Goal: Task Accomplishment & Management: Complete application form

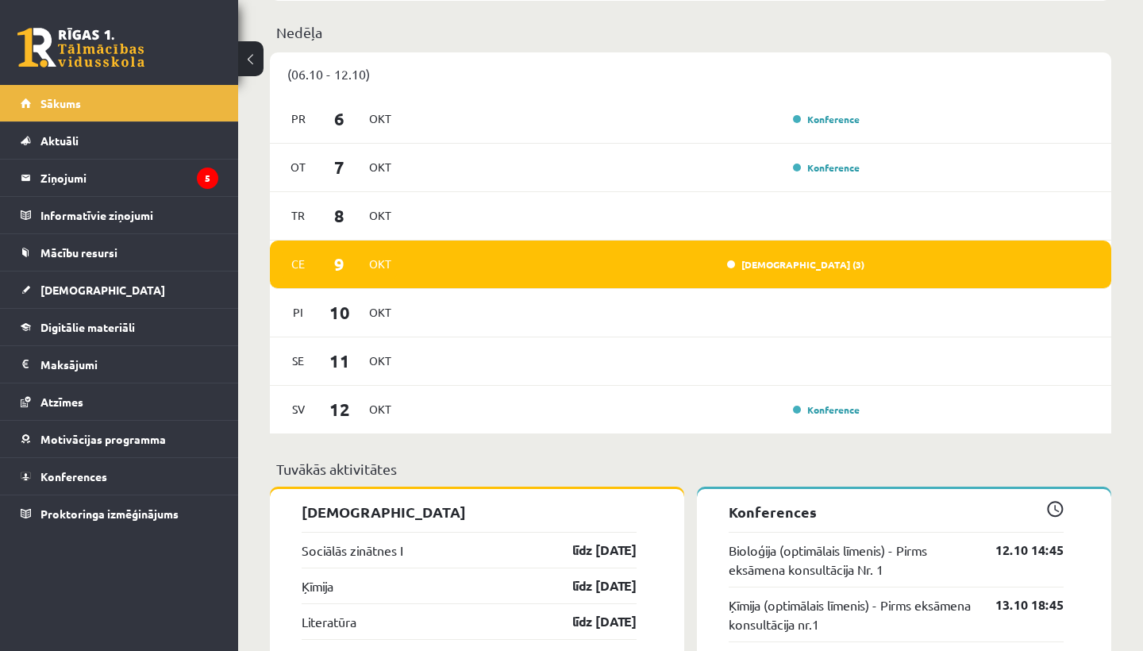
scroll to position [1028, 0]
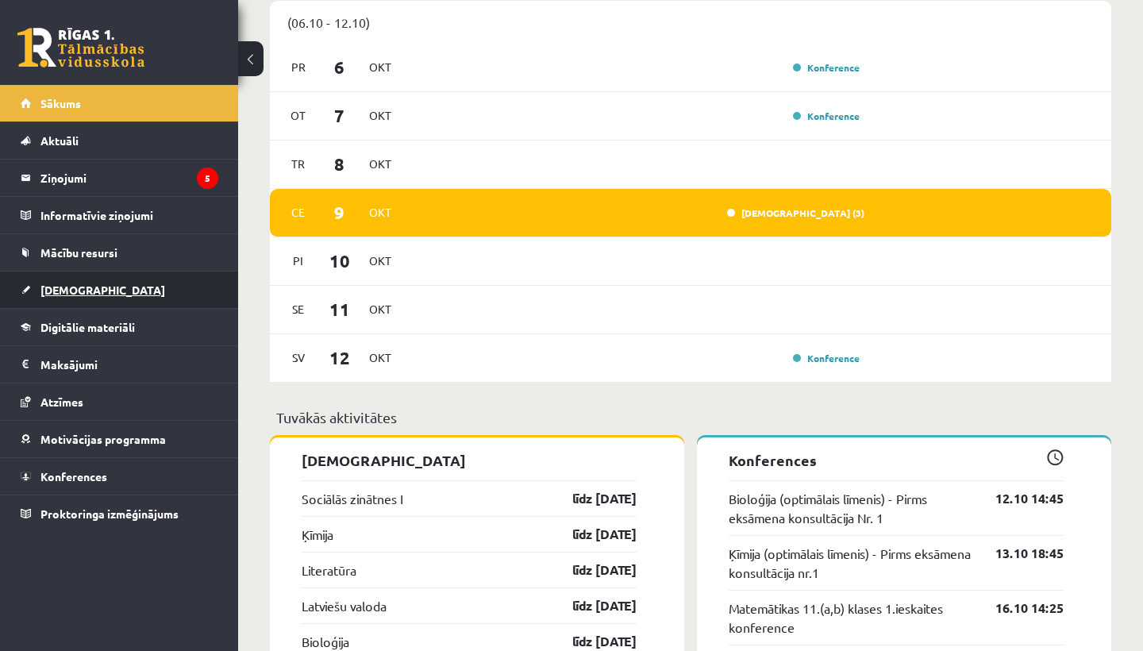
click at [139, 272] on link "[DEMOGRAPHIC_DATA]" at bounding box center [120, 289] width 198 height 37
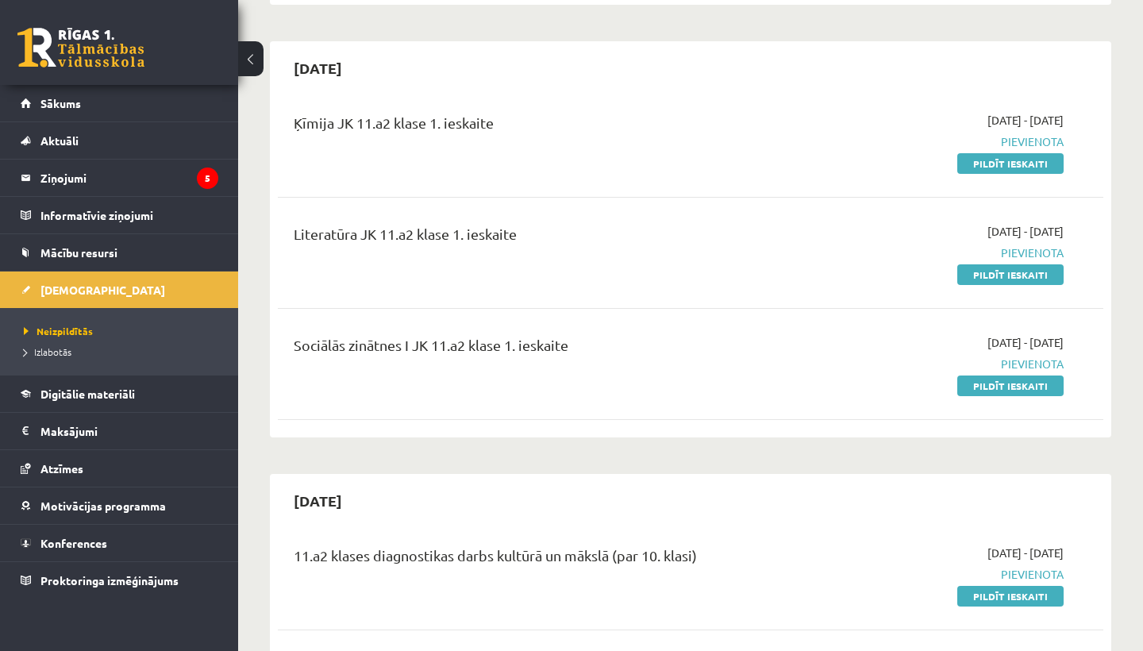
scroll to position [318, 0]
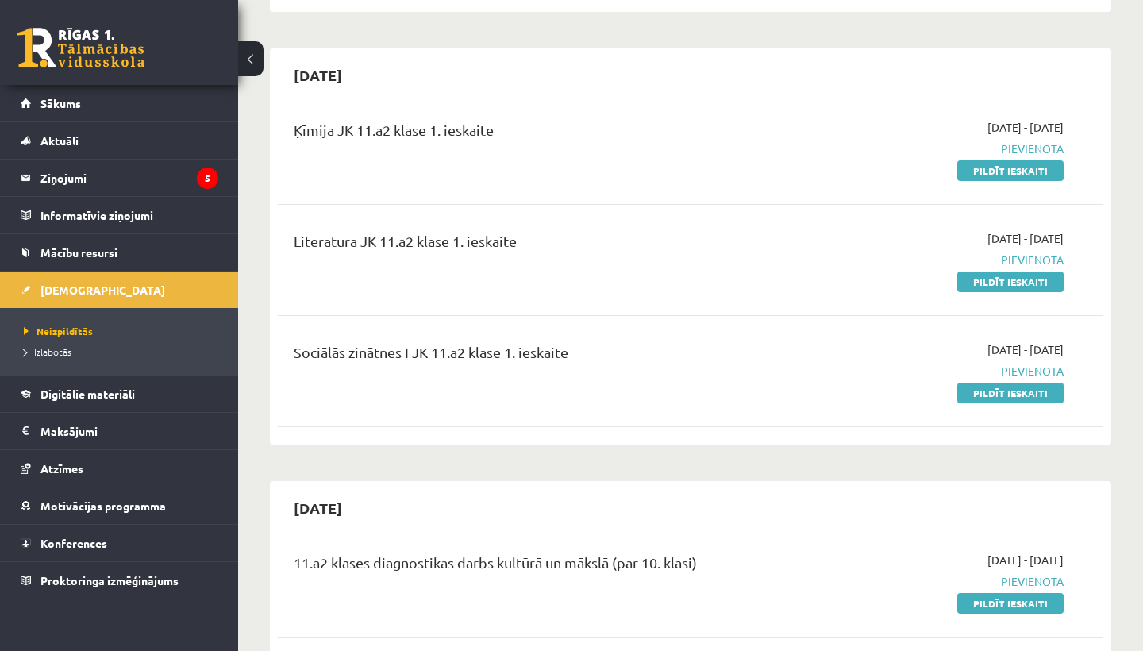
click at [977, 408] on div "Sociālās zinātnes I JK 11.a2 klase 1. ieskaite [DATE] - [DATE] [GEOGRAPHIC_DATA…" at bounding box center [691, 370] width 826 height 91
click at [977, 398] on link "Pildīt ieskaiti" at bounding box center [1010, 393] width 106 height 21
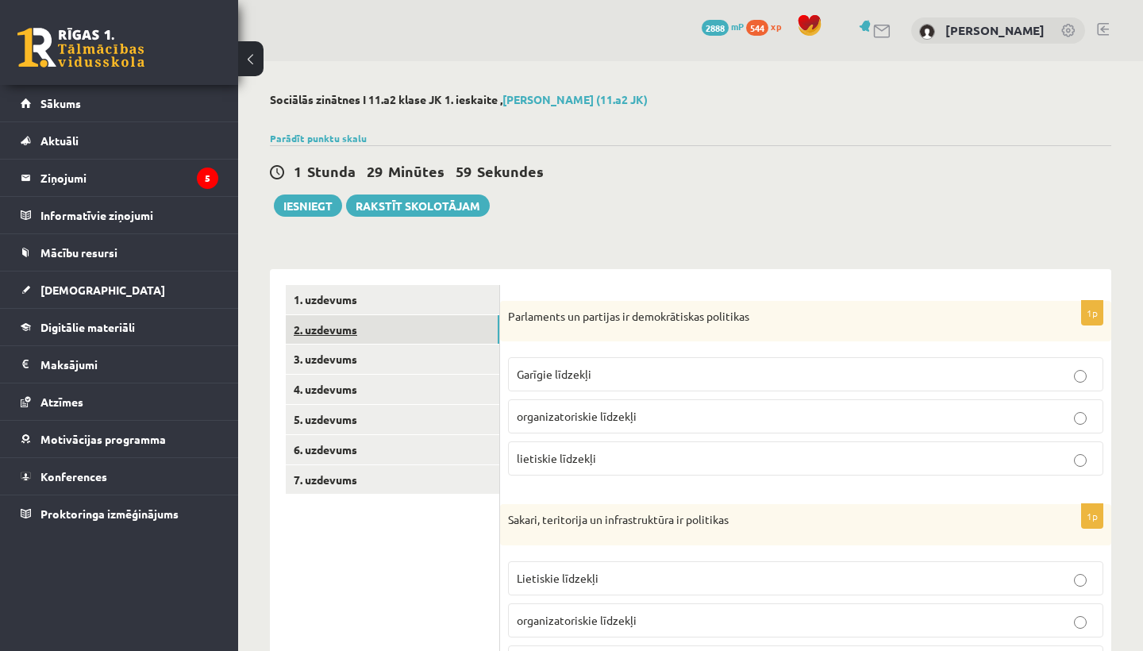
click at [473, 337] on link "2. uzdevums" at bounding box center [393, 329] width 214 height 29
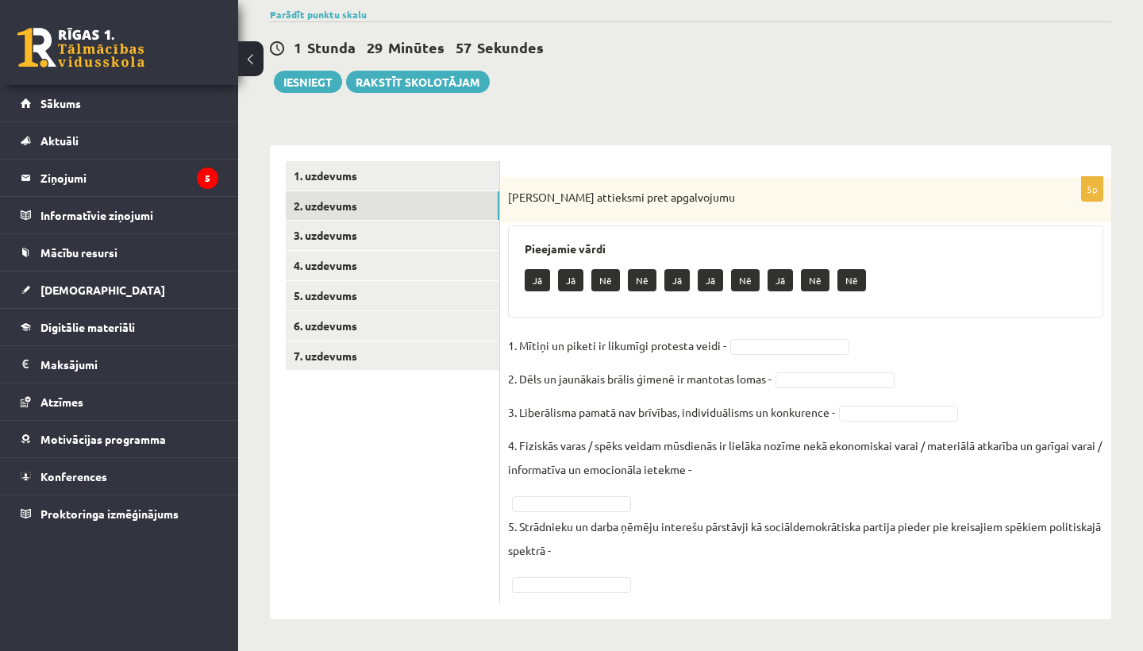
scroll to position [123, 0]
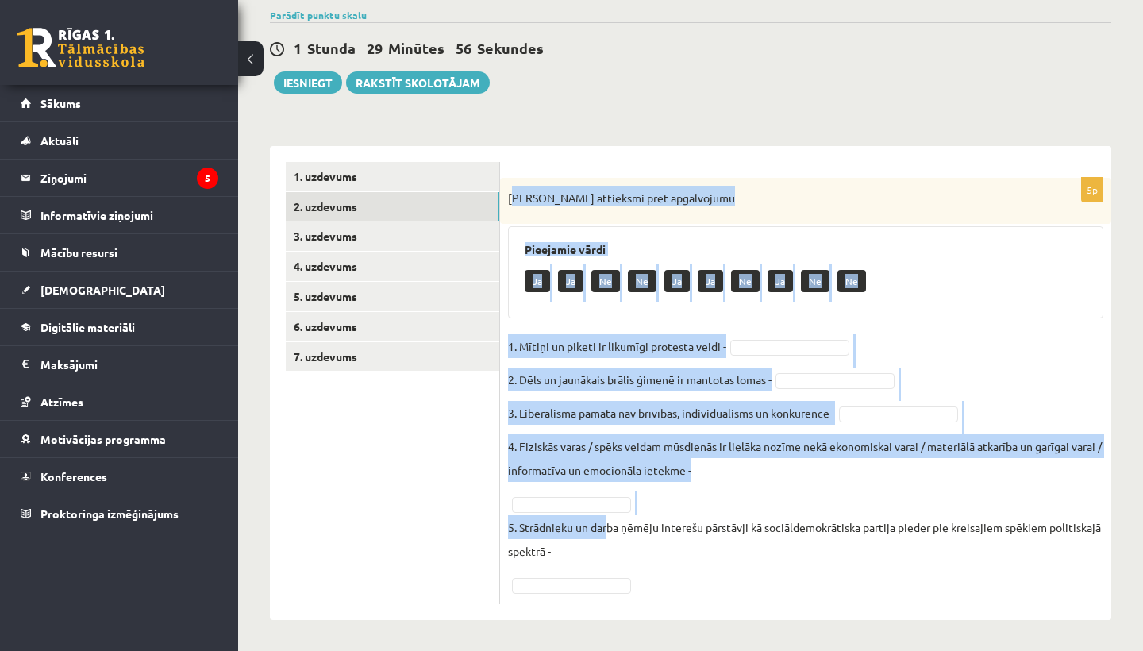
drag, startPoint x: 511, startPoint y: 198, endPoint x: 609, endPoint y: 518, distance: 335.2
click at [609, 518] on div "5p Izsaki attieksmi pret apgalvojumu Pieejamie vārdi Jā Jā Nē Nē Jā Jā Nē Jā Nē…" at bounding box center [805, 391] width 611 height 426
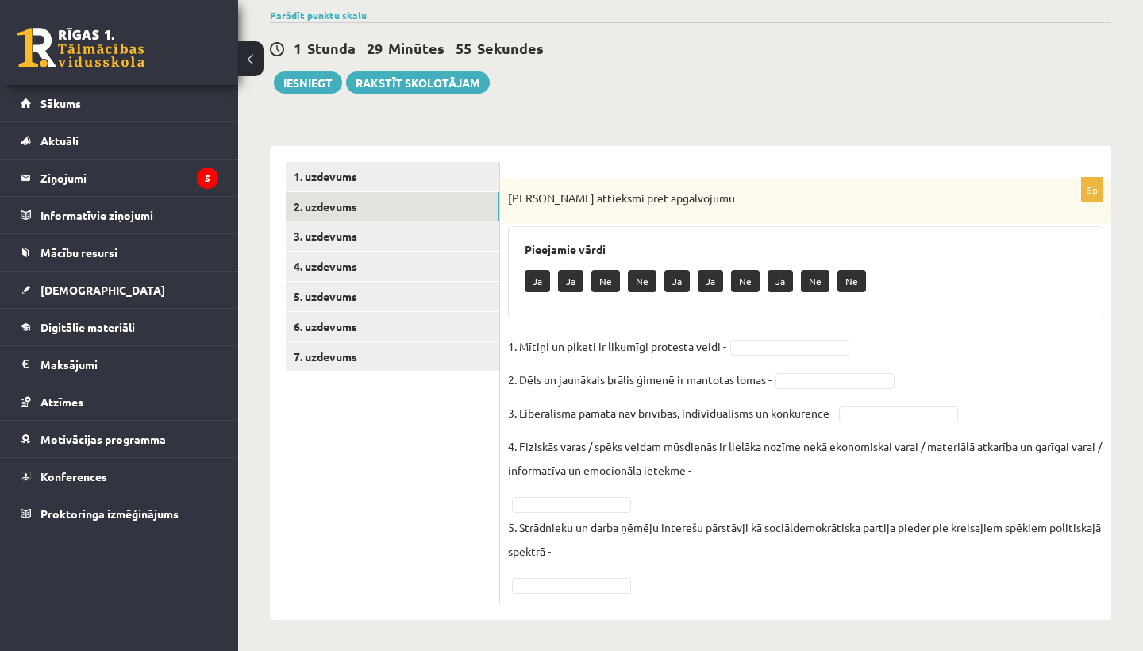
click at [493, 446] on ul "1. uzdevums 2. uzdevums 3. uzdevums 4. uzdevums 5. uzdevums 6. uzdevums 7. uzde…" at bounding box center [393, 383] width 214 height 442
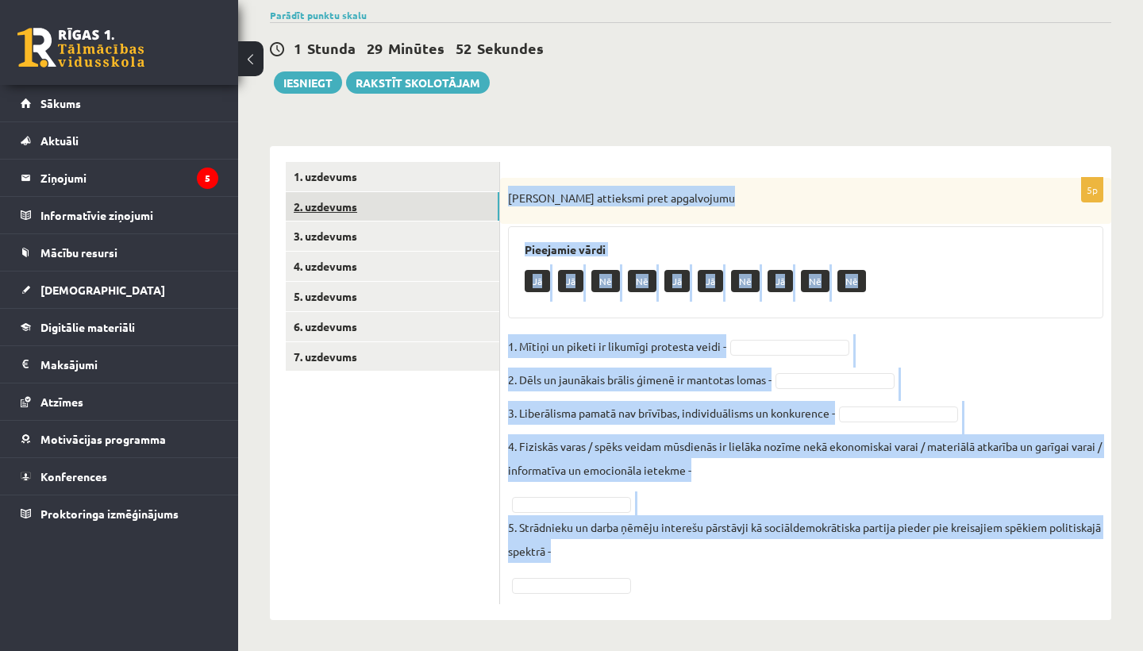
drag, startPoint x: 649, startPoint y: 578, endPoint x: 498, endPoint y: 192, distance: 413.9
click at [499, 192] on div "**********" at bounding box center [690, 383] width 841 height 474
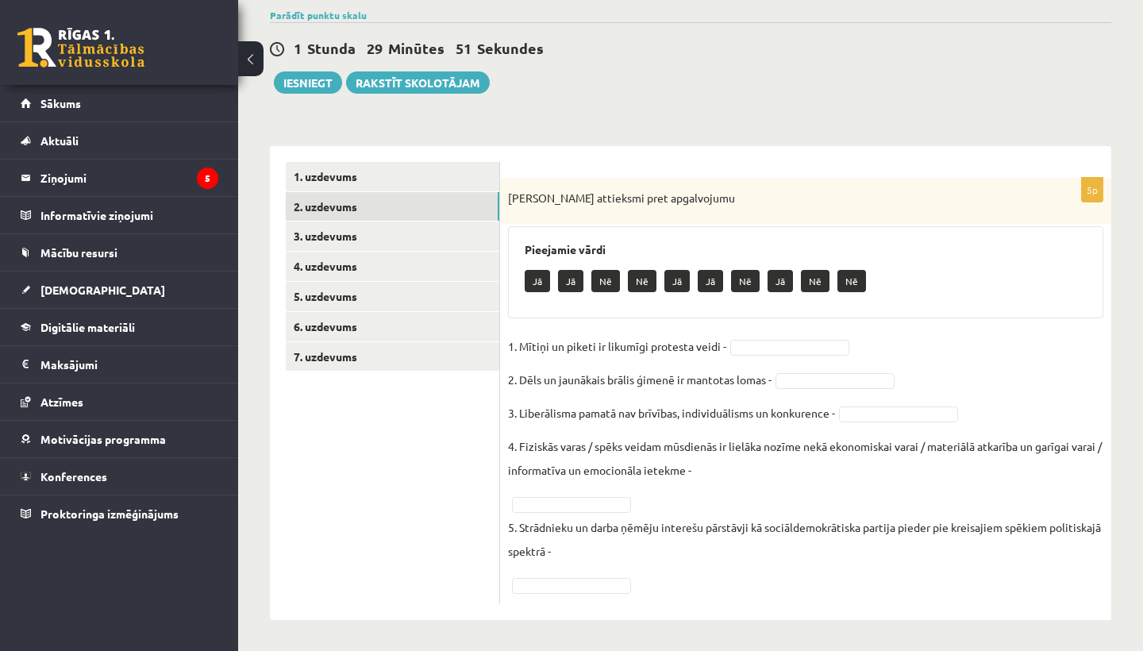
click at [506, 194] on div "Izsaki attieksmi pret apgalvojumu" at bounding box center [805, 201] width 611 height 46
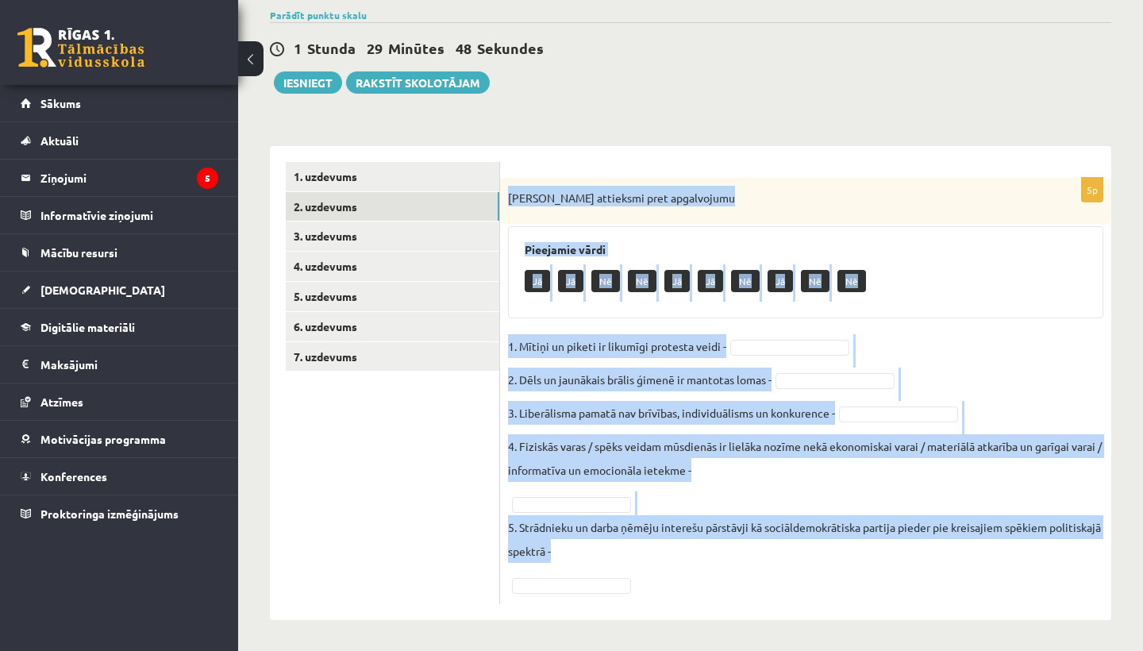
drag, startPoint x: 633, startPoint y: 554, endPoint x: 509, endPoint y: 191, distance: 383.3
click at [509, 192] on div "5p Izsaki attieksmi pret apgalvojumu Pieejamie vārdi Jā Jā Nē Nē Jā Jā Nē Jā Nē…" at bounding box center [805, 391] width 611 height 426
copy div "Izsaki attieksmi pret apgalvojumu Pieejamie vārdi Jā Jā Nē Nē Jā Jā Nē Jā Nē Nē…"
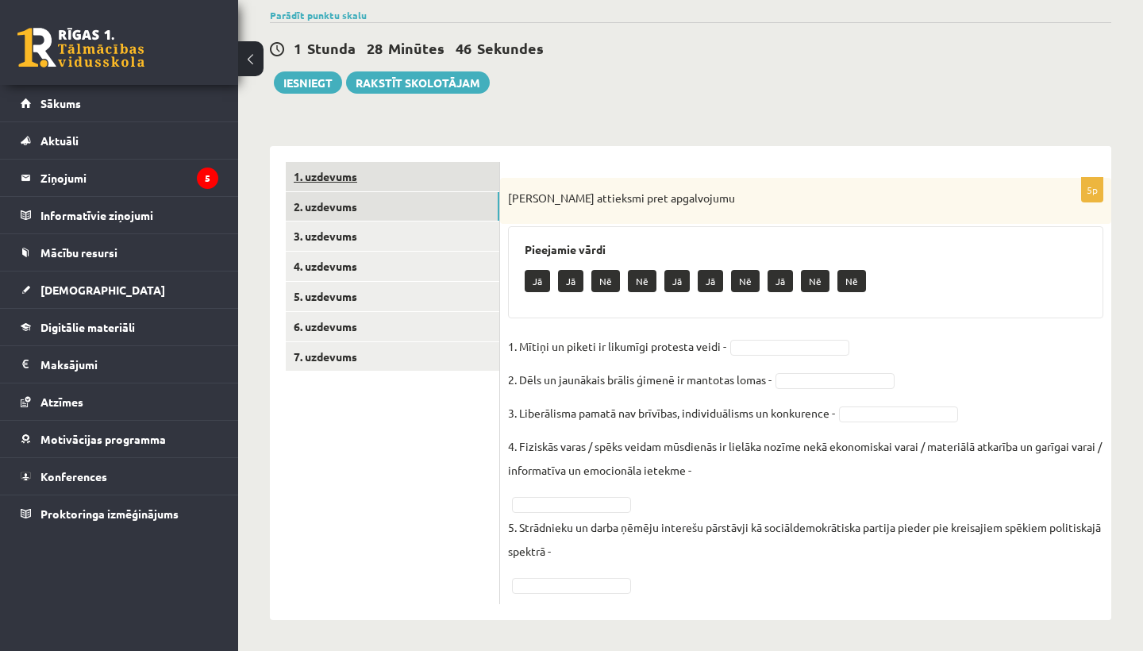
click at [489, 185] on link "1. uzdevums" at bounding box center [393, 176] width 214 height 29
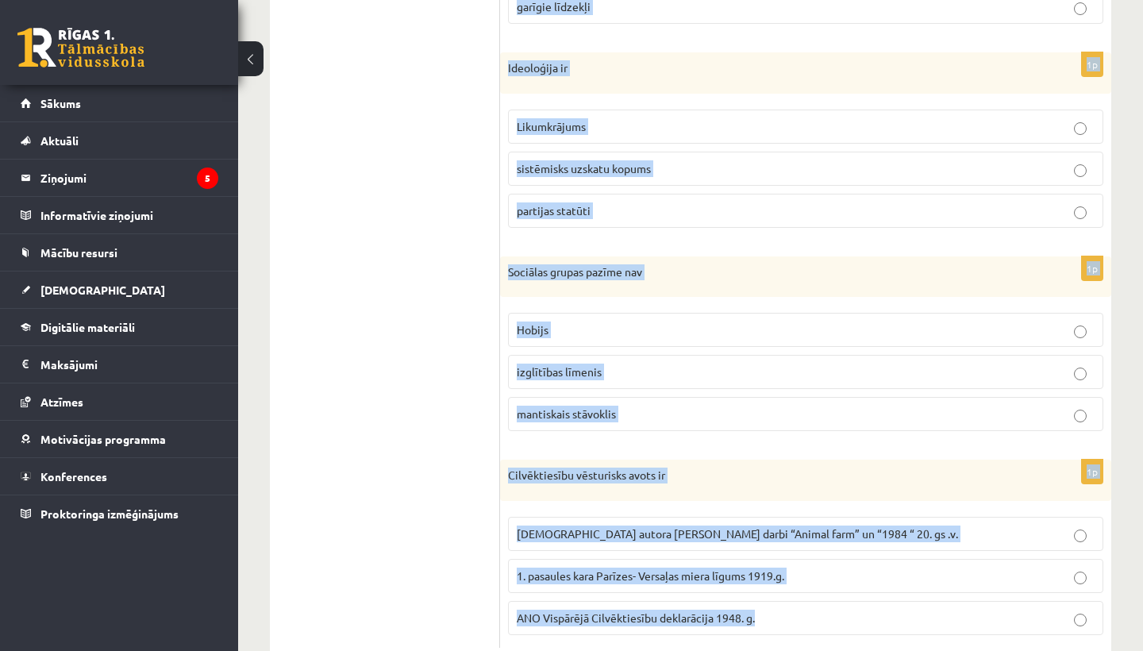
scroll to position [698, 0]
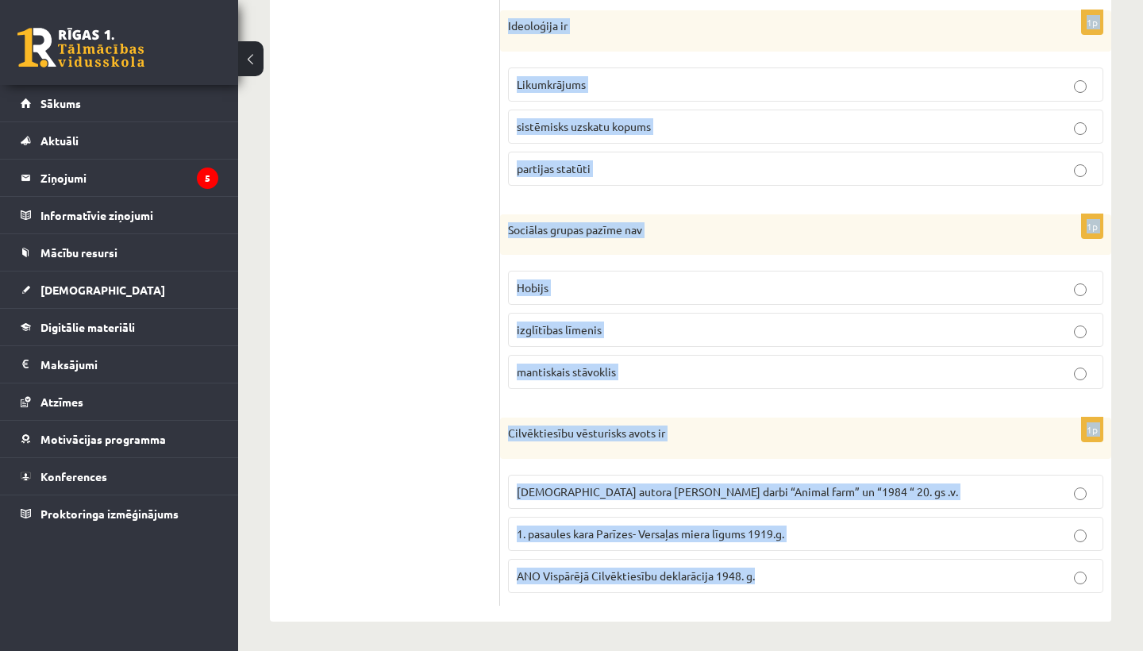
drag, startPoint x: 510, startPoint y: 79, endPoint x: 622, endPoint y: 650, distance: 581.5
copy form "Parlaments un partijas ir demokrātiskas politikas Garīgie līdzekļi organizatori…"
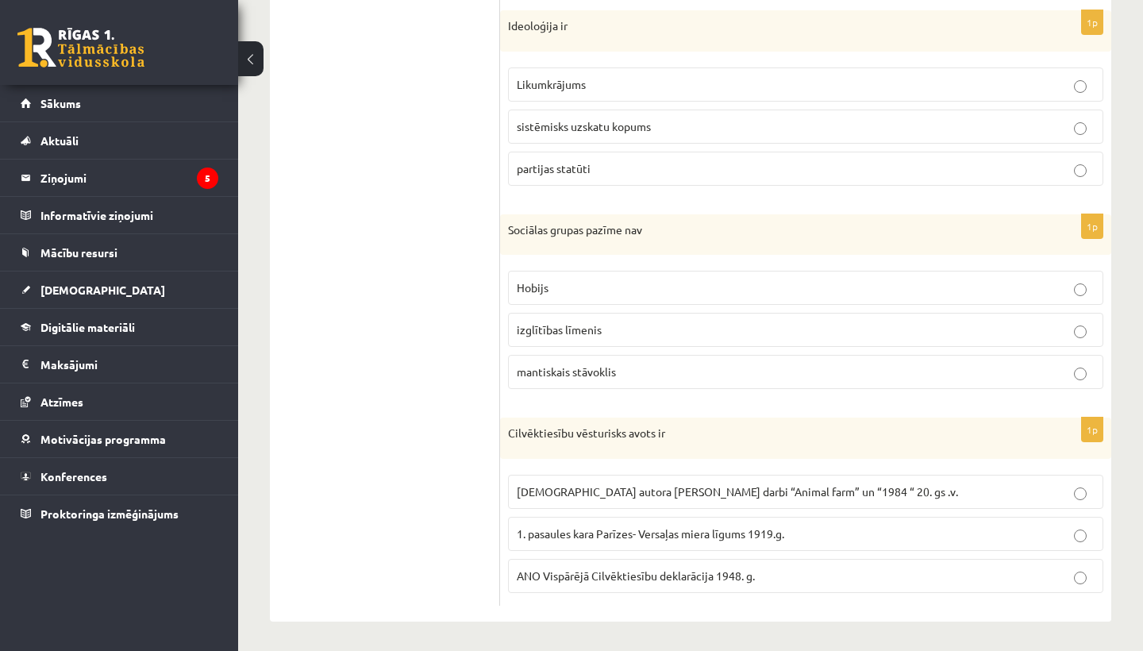
click at [430, 237] on ul "1. uzdevums 2. uzdevums 3. uzdevums 4. uzdevums 5. uzdevums 6. uzdevums 7. uzde…" at bounding box center [393, 96] width 214 height 1018
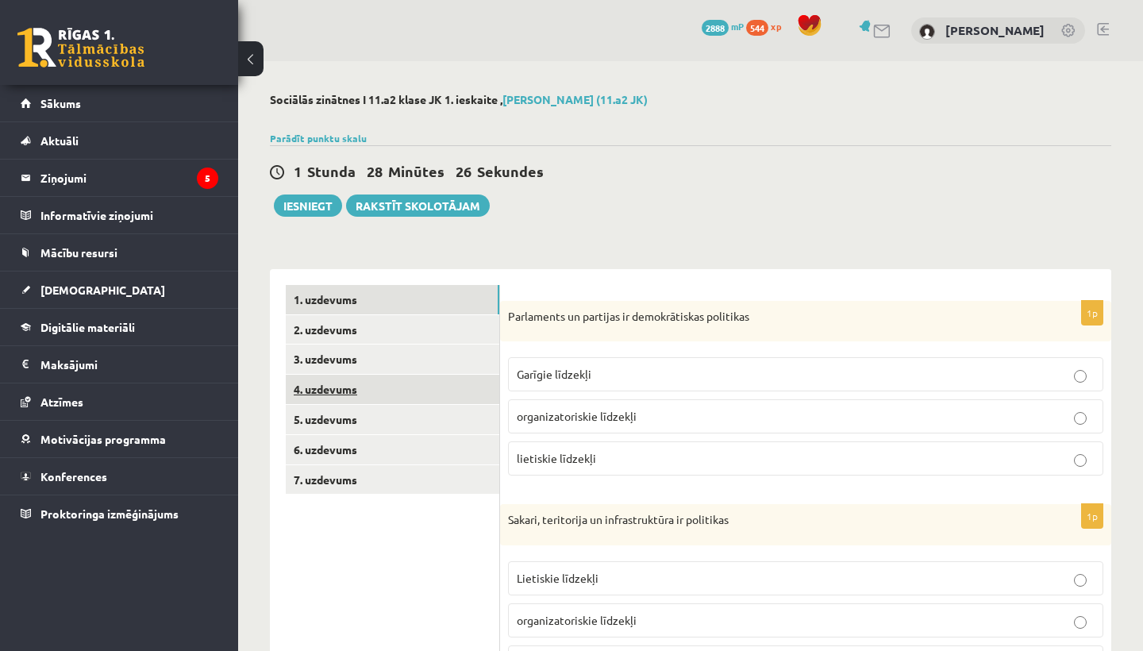
scroll to position [0, 0]
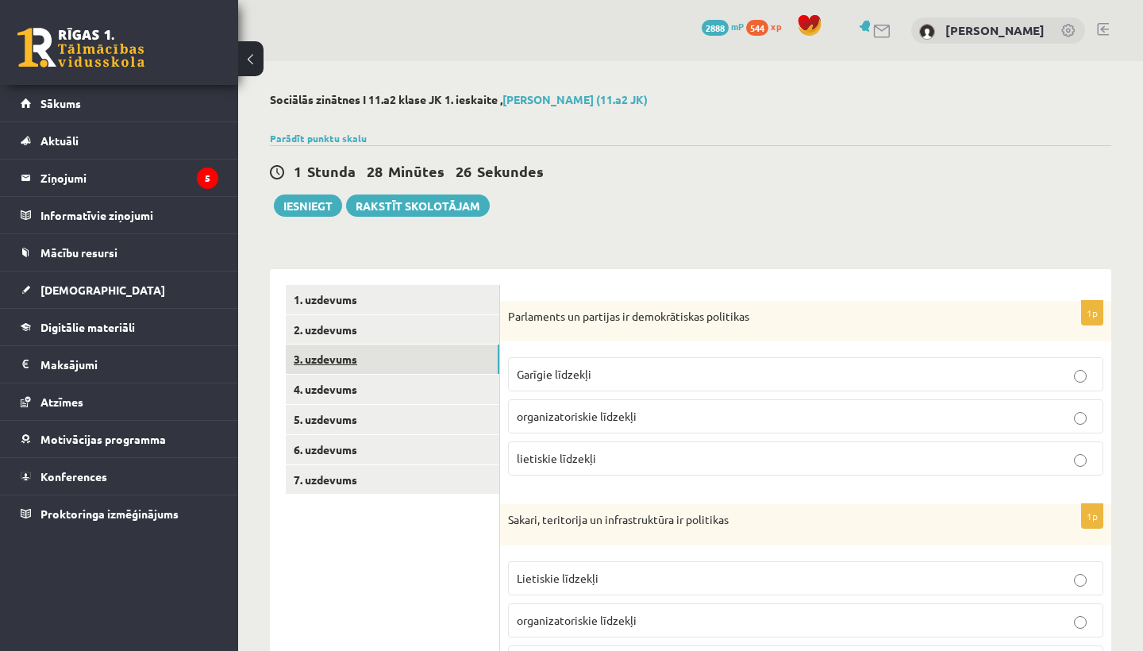
click at [378, 368] on link "3. uzdevums" at bounding box center [393, 359] width 214 height 29
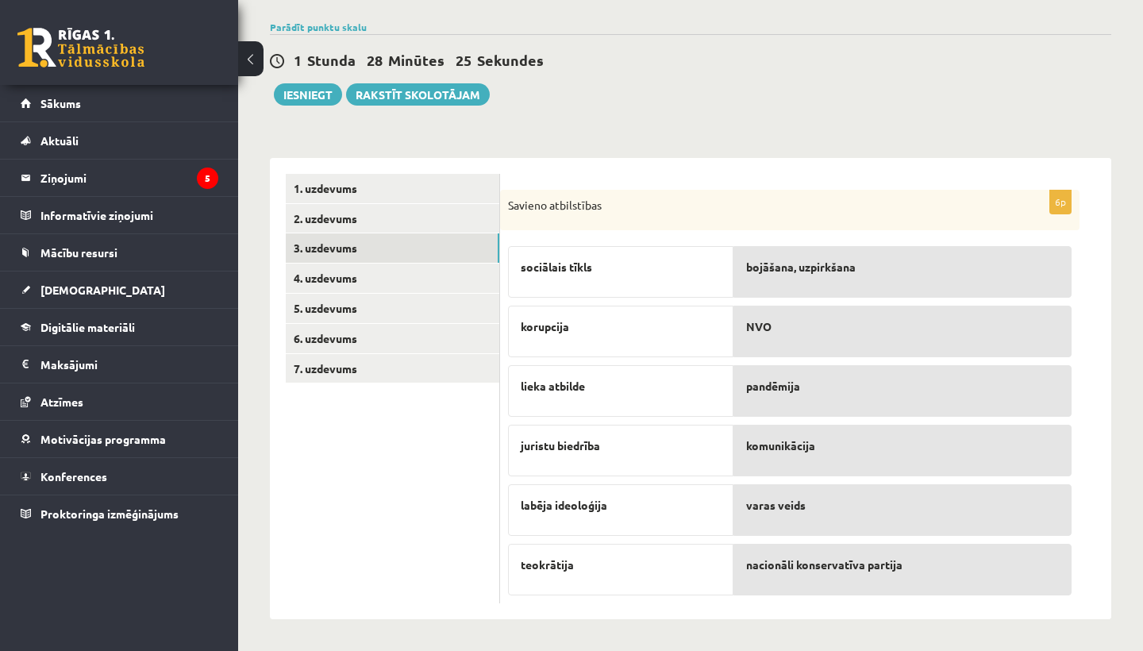
scroll to position [111, 0]
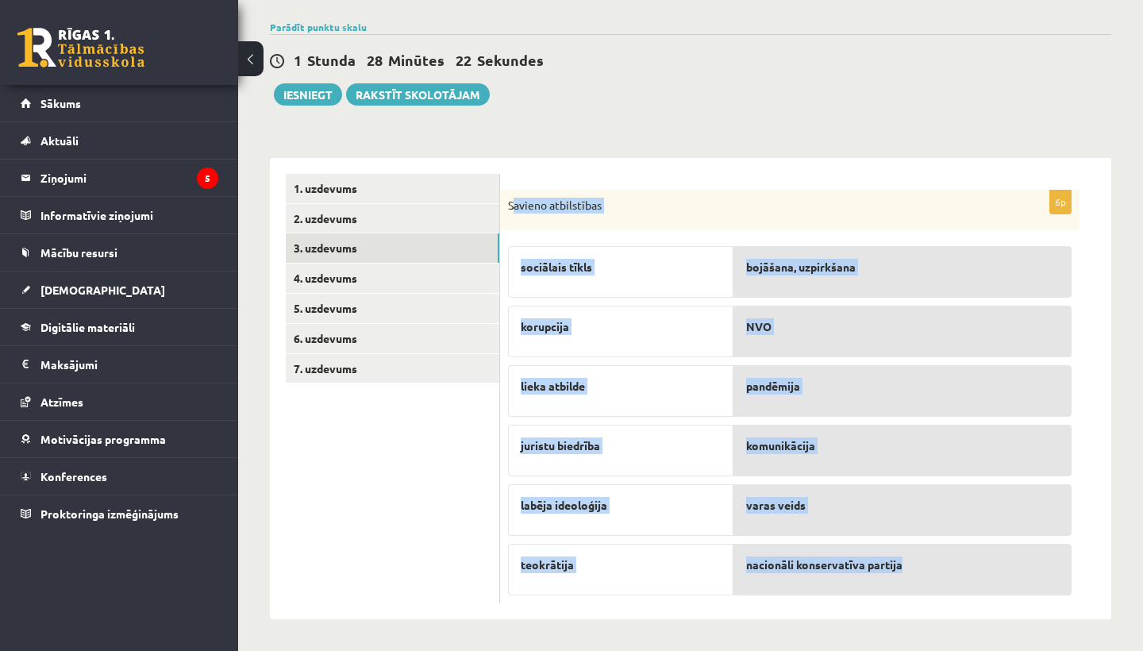
drag, startPoint x: 513, startPoint y: 206, endPoint x: 904, endPoint y: 589, distance: 547.3
click at [904, 589] on div "6p Savieno atbilstības sociālais tīkls korupcija lieka atbilde juristu biedrība…" at bounding box center [789, 397] width 579 height 414
copy div "avieno atbilstības sociālais tīkls korupcija lieka atbilde juristu biedrība lab…"
click at [443, 290] on link "4. uzdevums" at bounding box center [393, 278] width 214 height 29
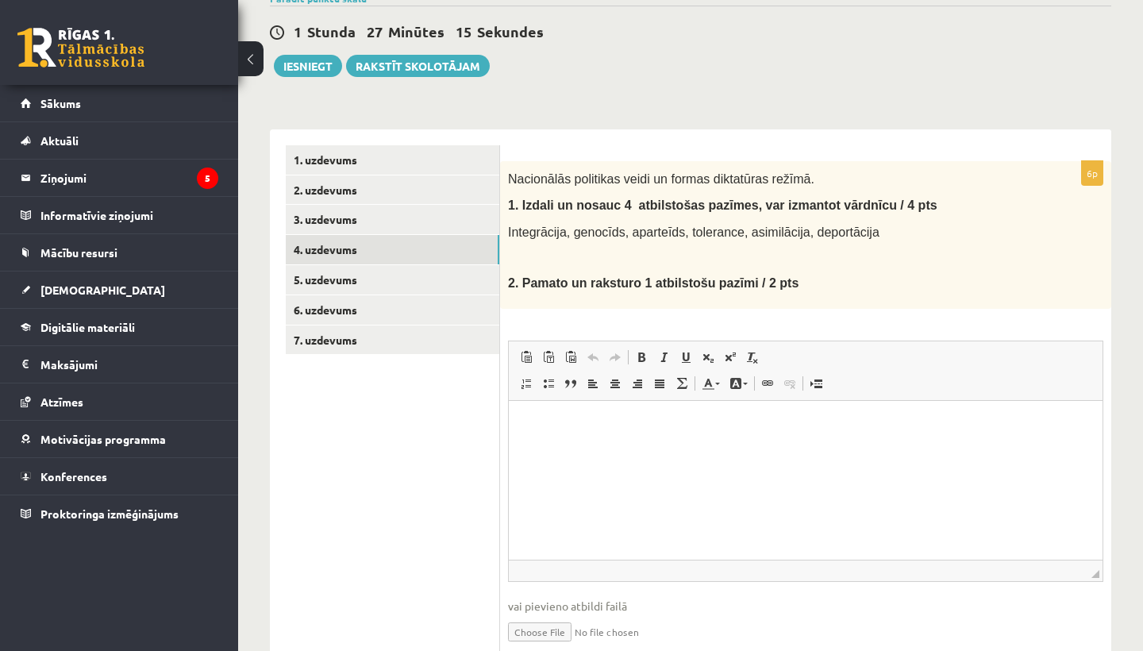
scroll to position [148, 0]
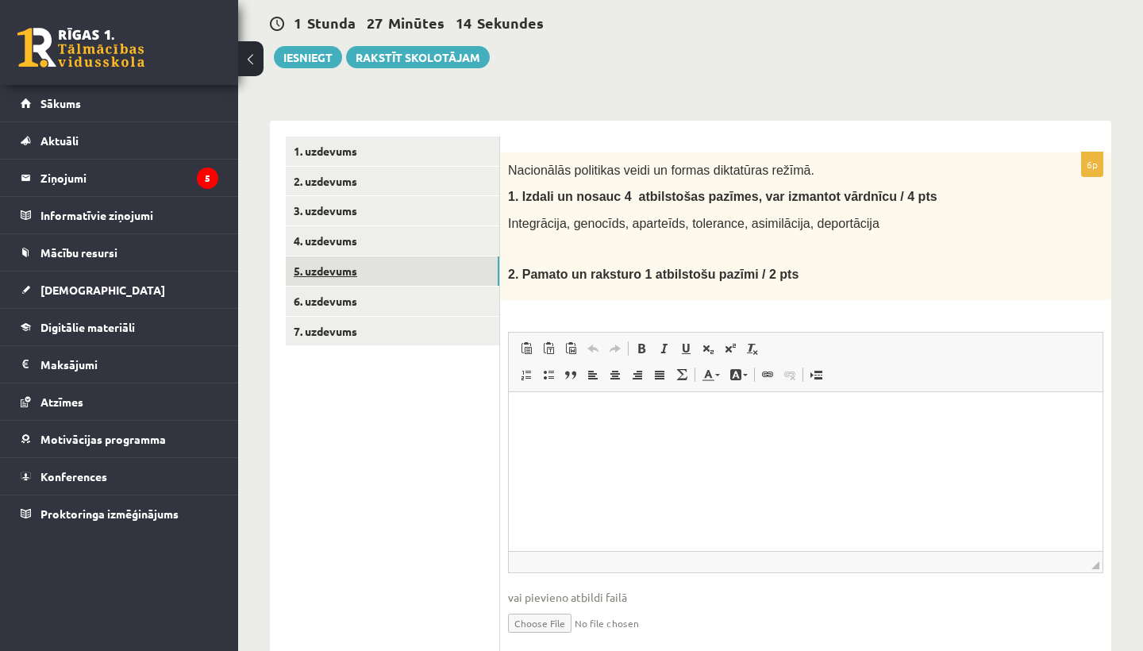
click at [425, 271] on link "5. uzdevums" at bounding box center [393, 270] width 214 height 29
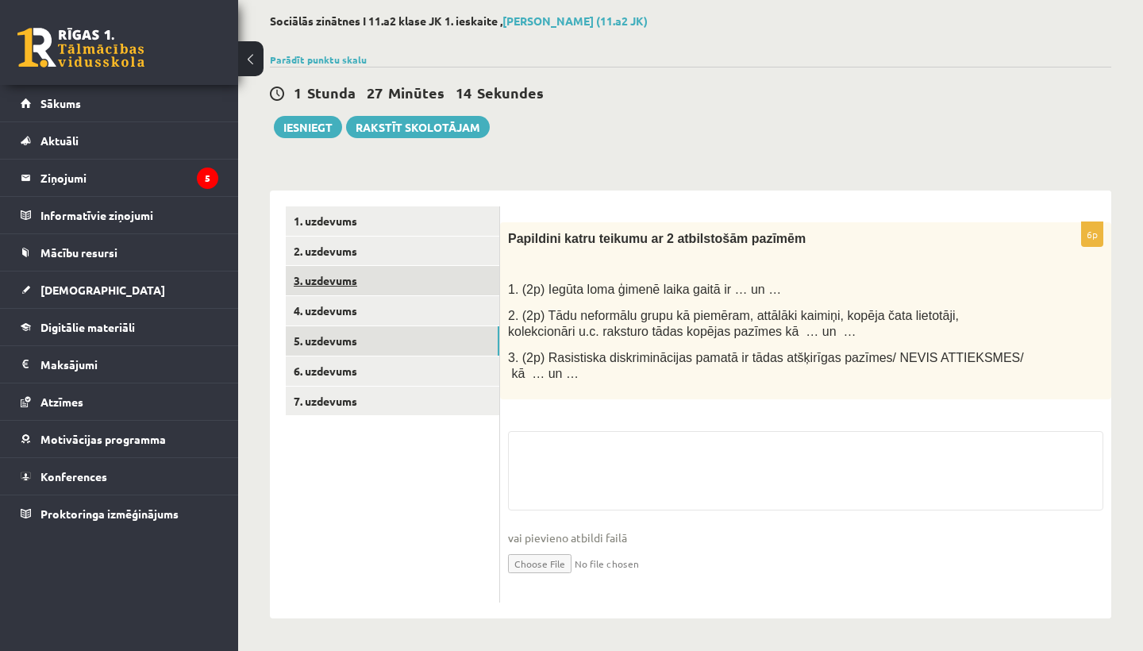
scroll to position [80, 0]
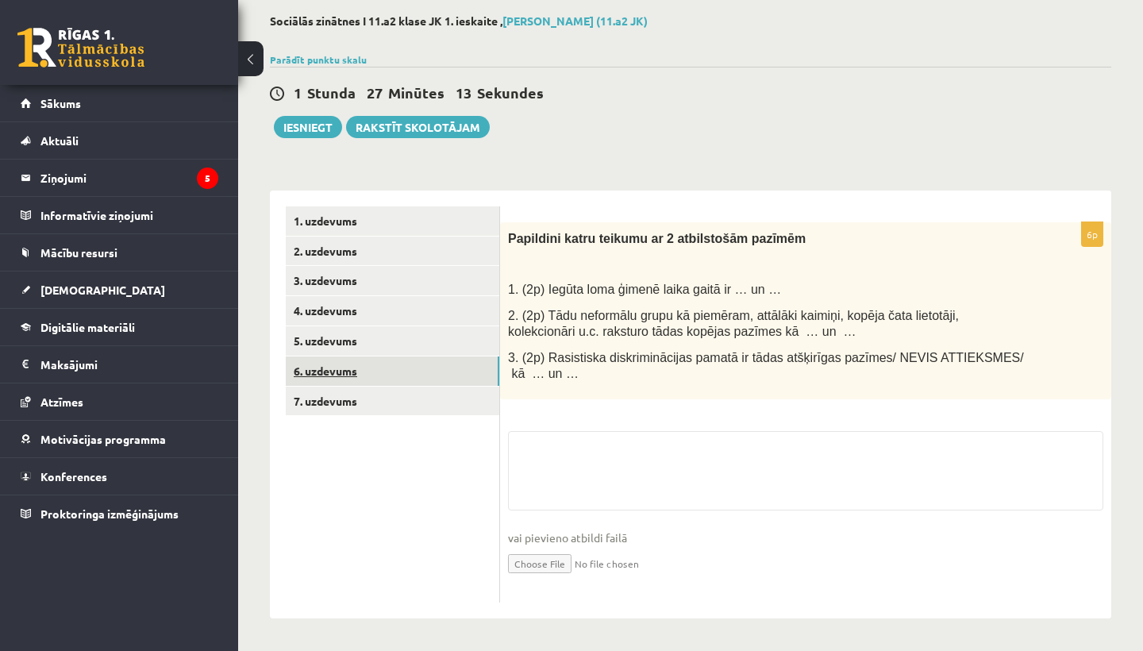
click at [410, 374] on link "6. uzdevums" at bounding box center [393, 370] width 214 height 29
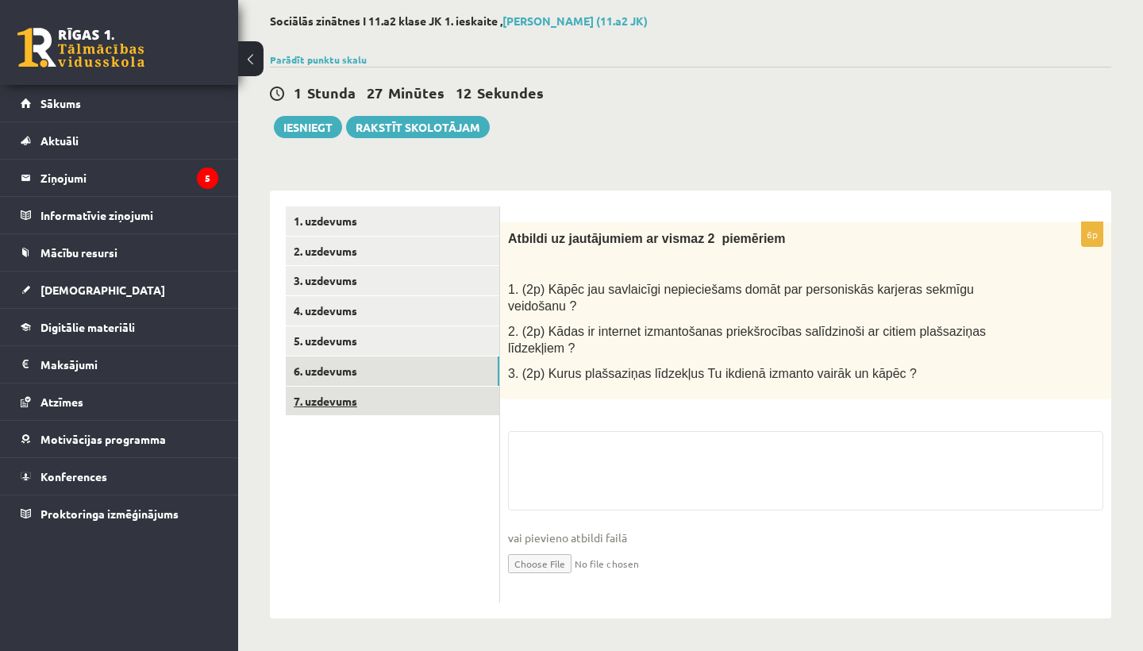
click at [413, 402] on link "7. uzdevums" at bounding box center [393, 401] width 214 height 29
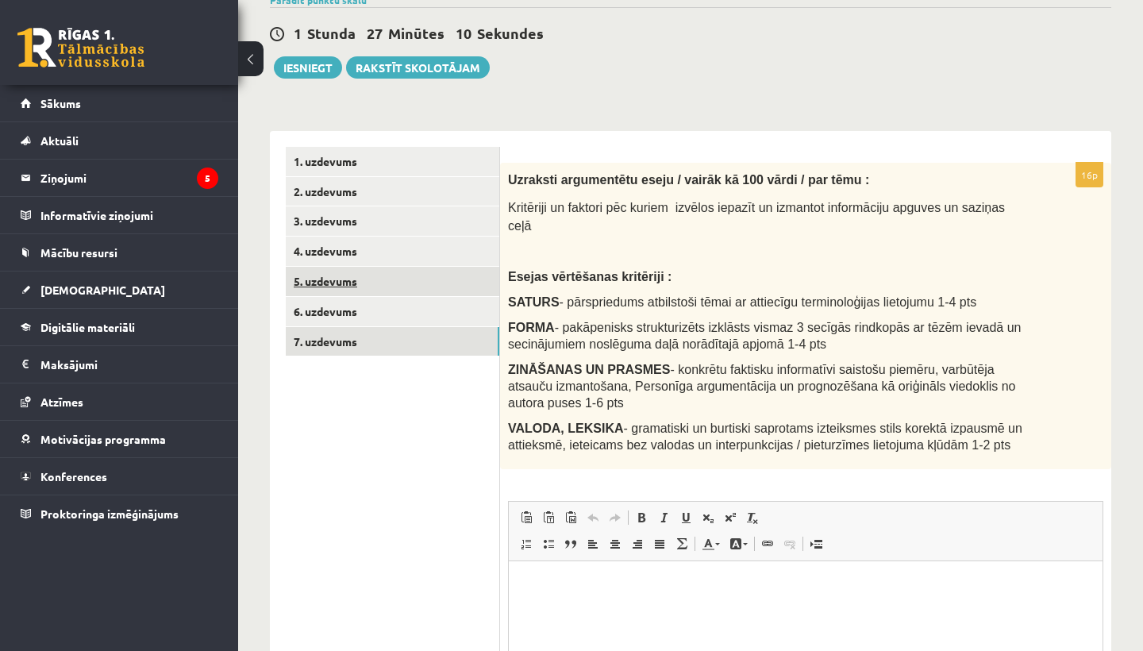
scroll to position [145, 0]
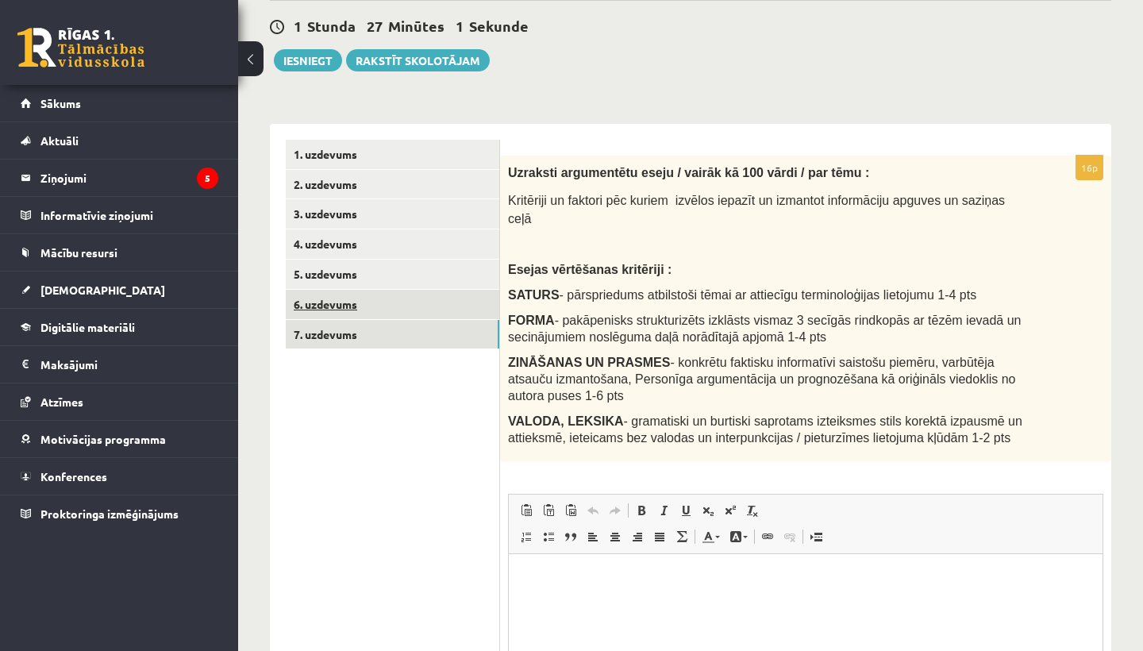
click at [379, 308] on link "6. uzdevums" at bounding box center [393, 304] width 214 height 29
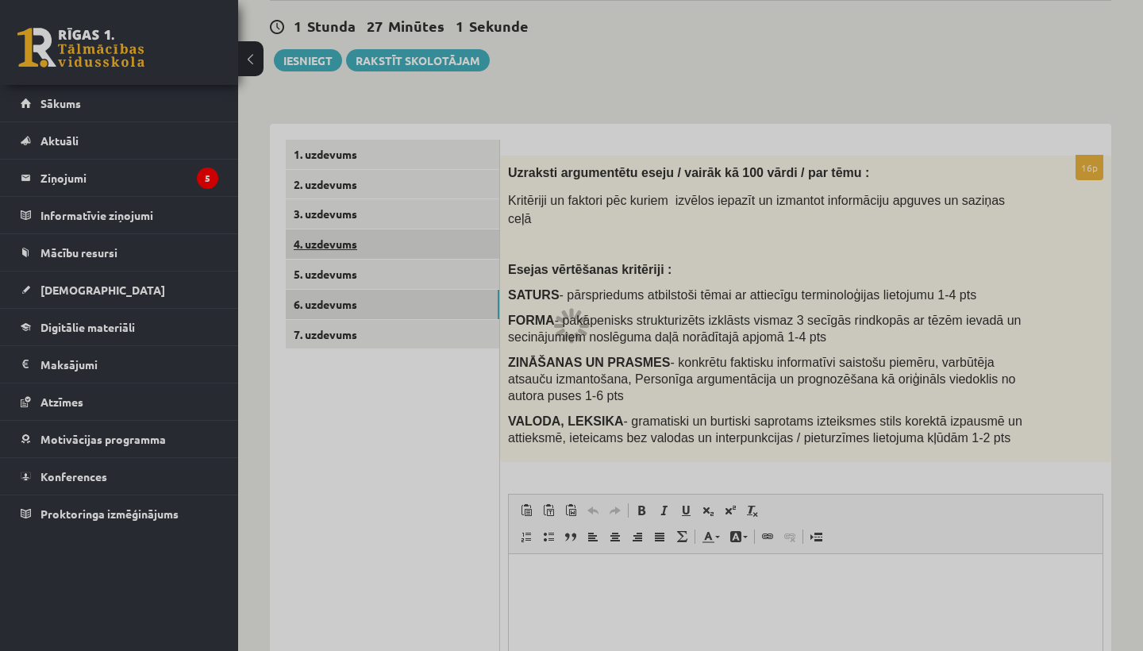
scroll to position [80, 0]
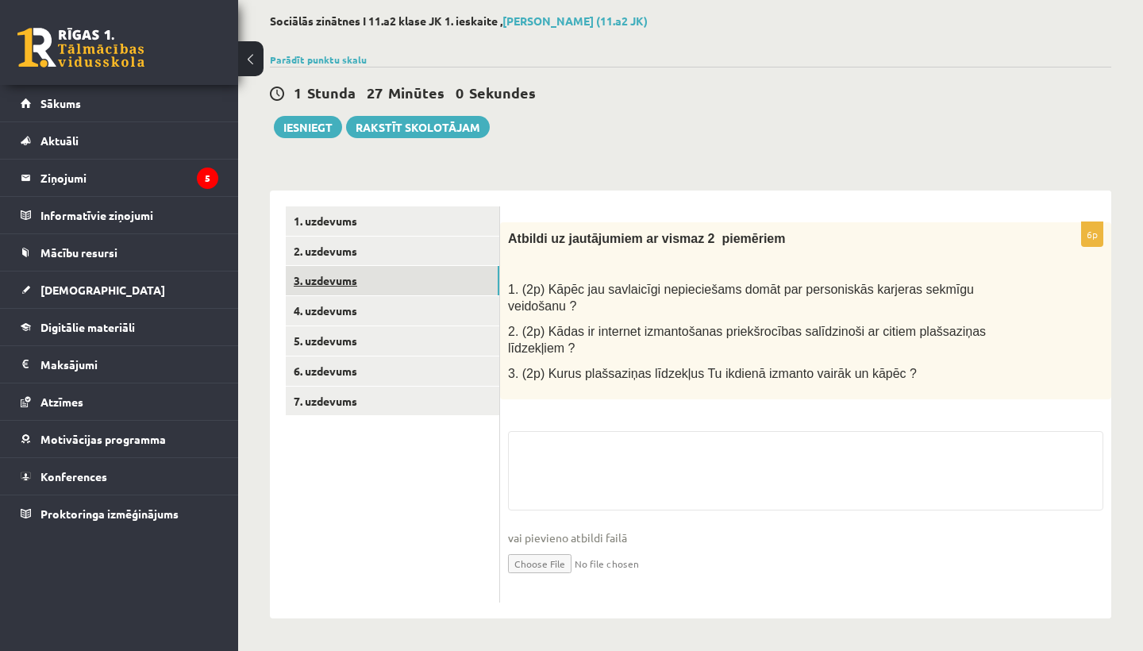
click at [379, 286] on link "3. uzdevums" at bounding box center [393, 280] width 214 height 29
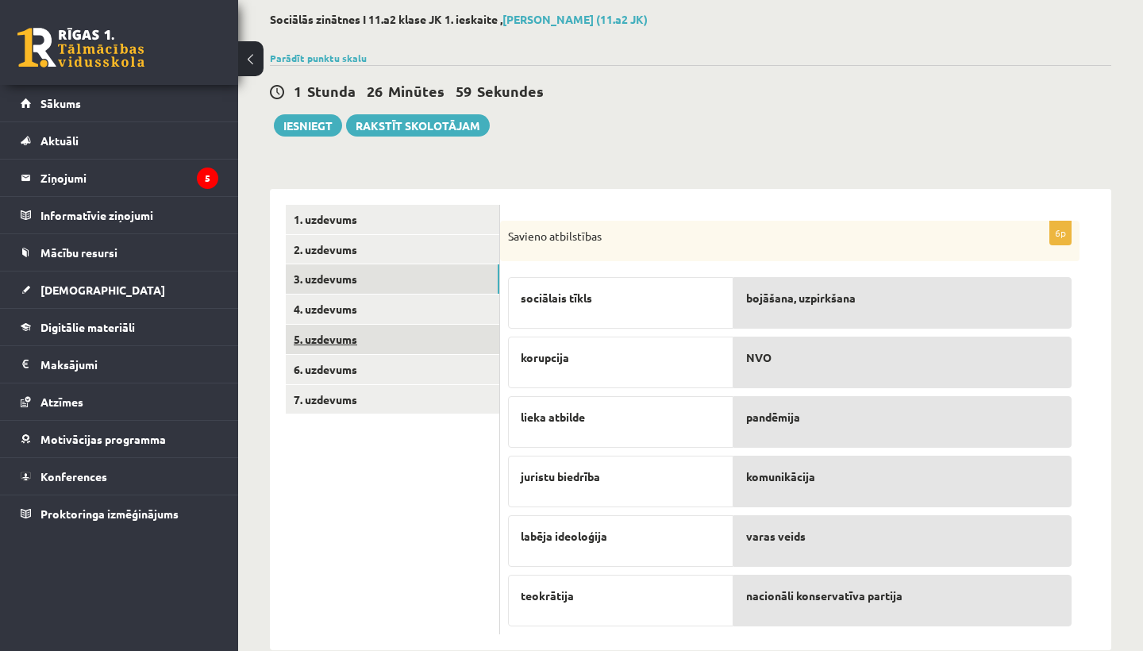
click at [376, 329] on link "5. uzdevums" at bounding box center [393, 339] width 214 height 29
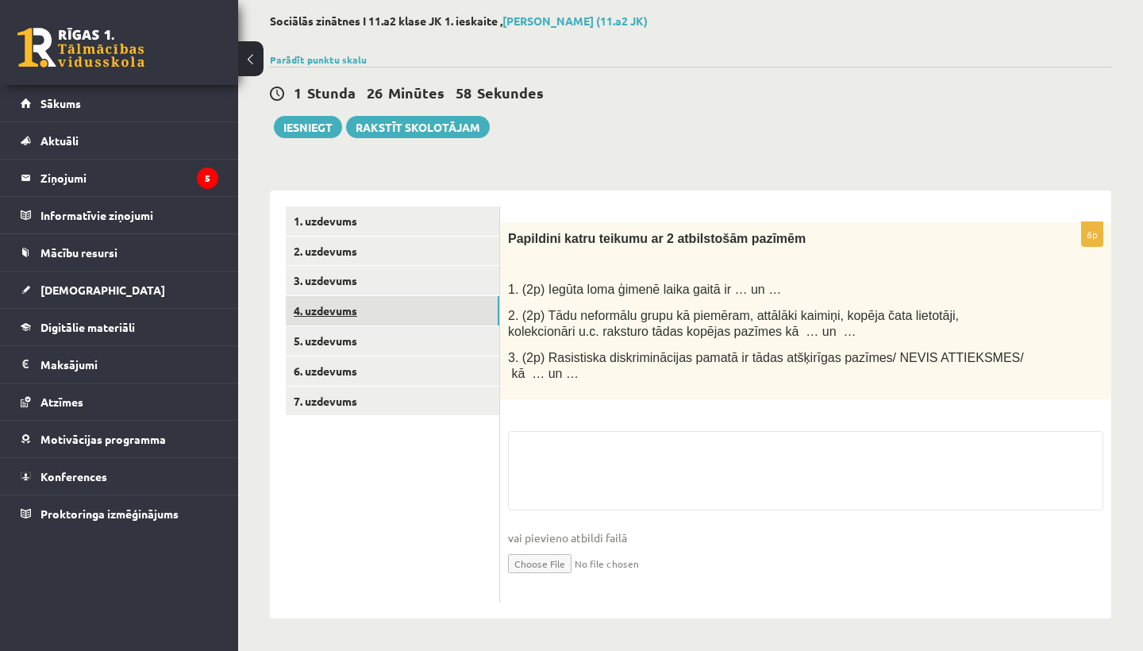
click at [374, 313] on link "4. uzdevums" at bounding box center [393, 310] width 214 height 29
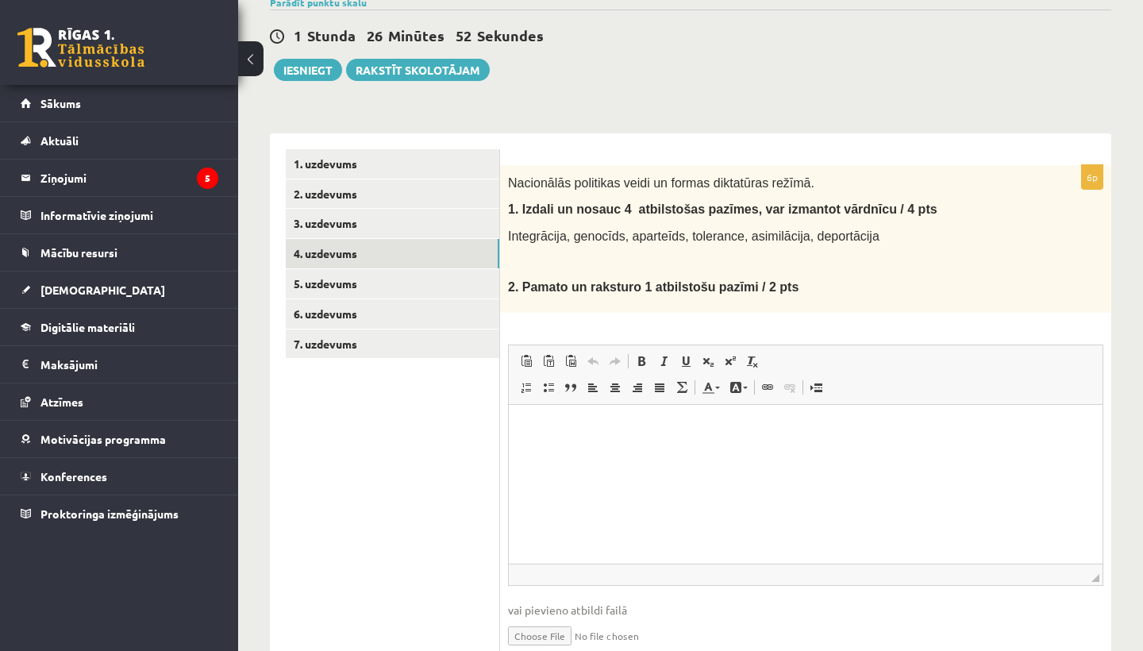
scroll to position [141, 0]
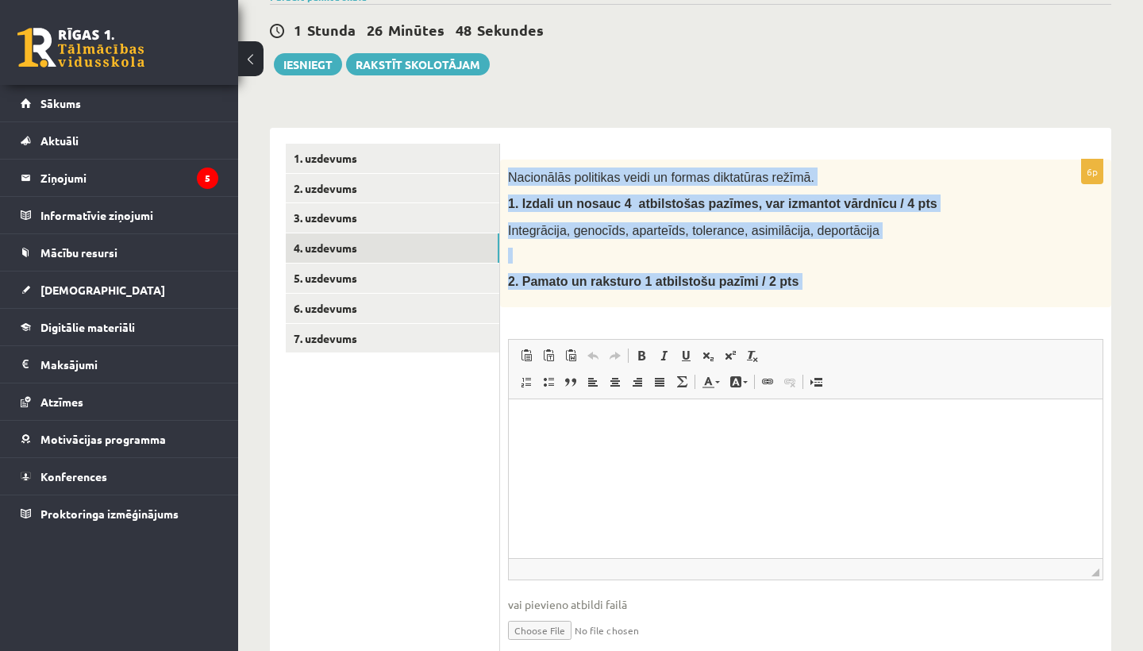
drag, startPoint x: 510, startPoint y: 179, endPoint x: 896, endPoint y: 306, distance: 406.9
click at [896, 306] on div "6p Nacionālās politikas veidi un formas diktatūras režīmā. 1. I zdali un nosauc…" at bounding box center [805, 415] width 611 height 510
copy div "Nacionālās politikas veidi un formas diktatūras režīmā. 1. I zdali un nosauc 4 …"
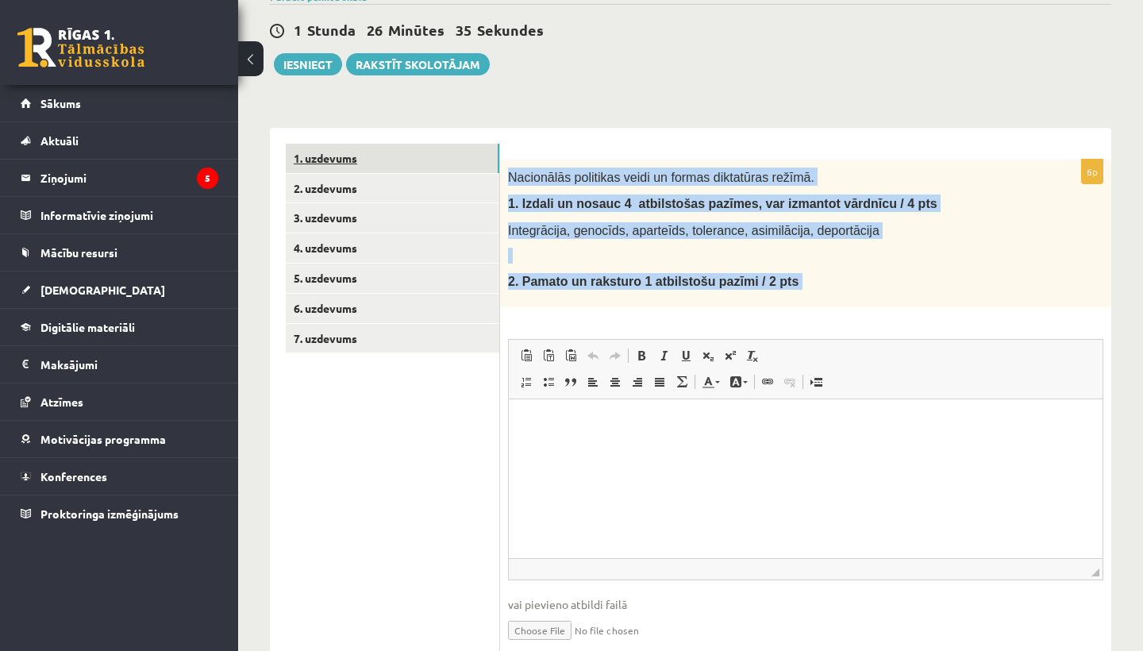
click at [479, 171] on link "1. uzdevums" at bounding box center [393, 158] width 214 height 29
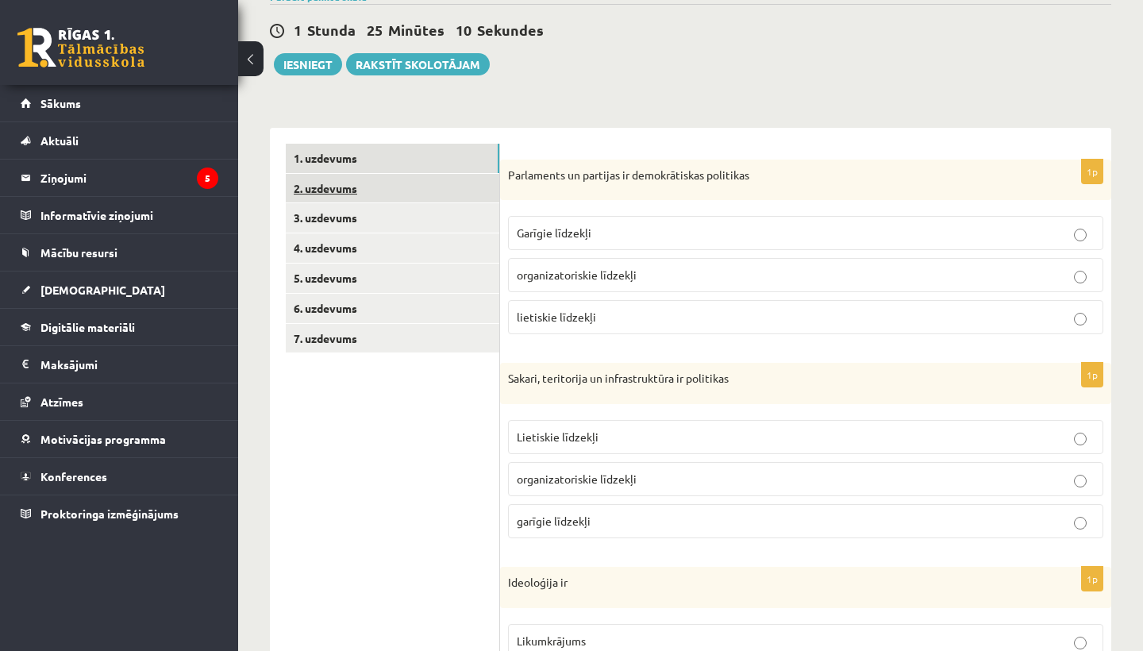
click at [473, 197] on link "2. uzdevums" at bounding box center [393, 188] width 214 height 29
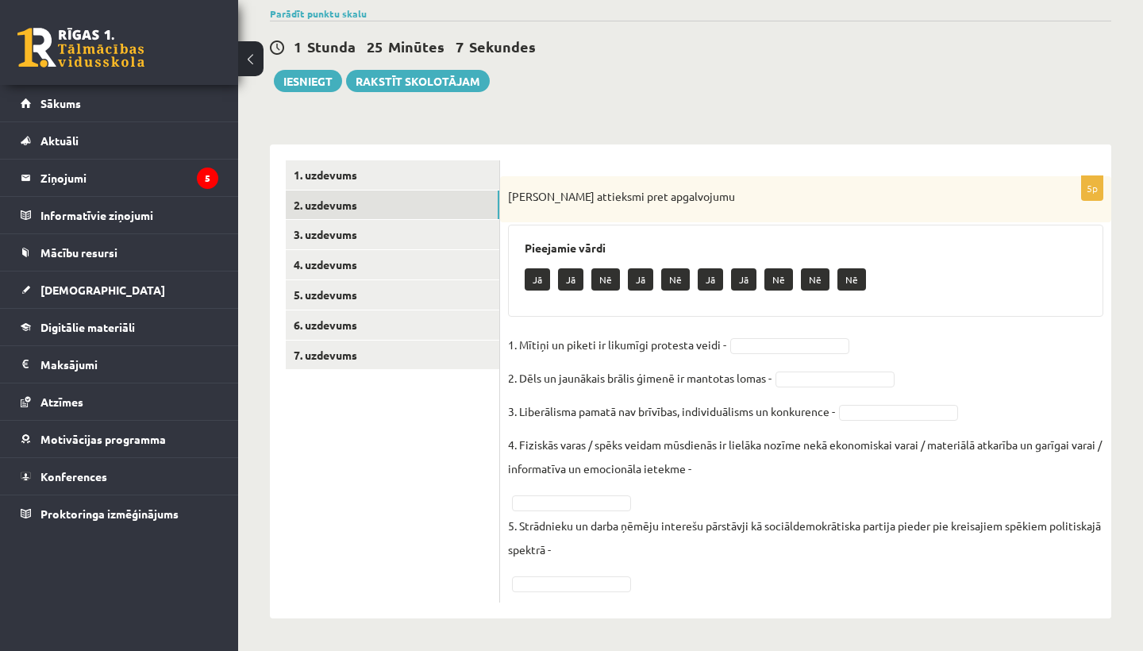
scroll to position [124, 0]
click at [812, 389] on fieldset "1. Mītiņi un piketi ir likumīgi protesta veidi - Jā ** 2. Dēls un jaunākais brā…" at bounding box center [805, 464] width 595 height 262
click at [813, 389] on fieldset "1. Mītiņi un piketi ir likumīgi protesta veidi - Jā ** 2. Dēls un jaunākais brā…" at bounding box center [805, 464] width 595 height 262
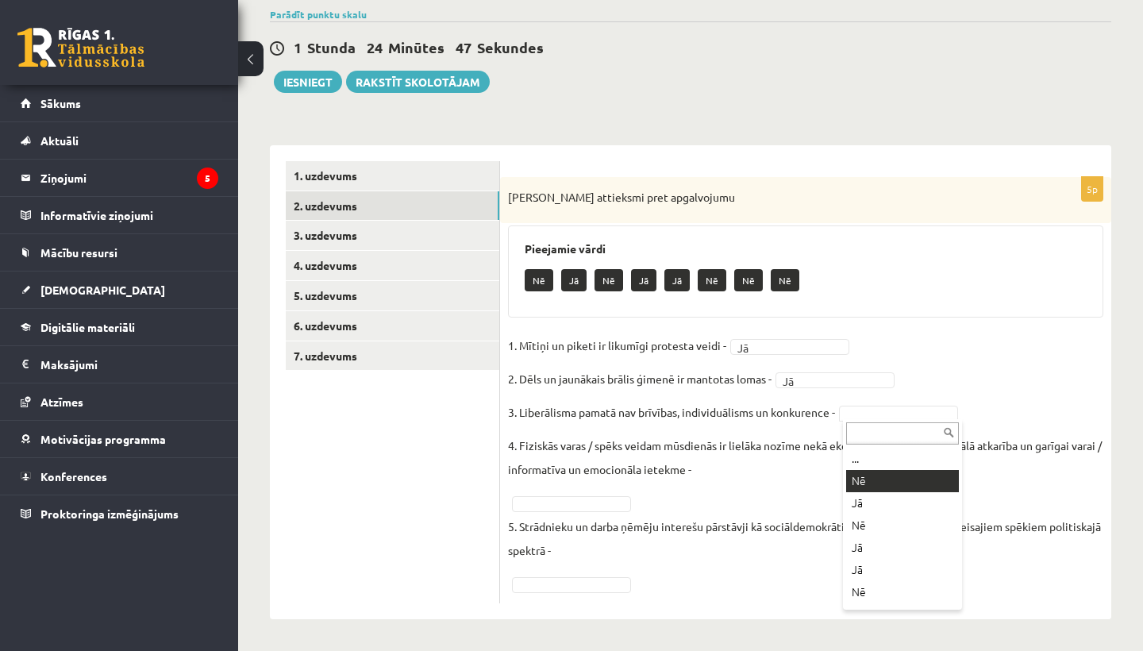
drag, startPoint x: 846, startPoint y: 496, endPoint x: 851, endPoint y: 481, distance: 15.8
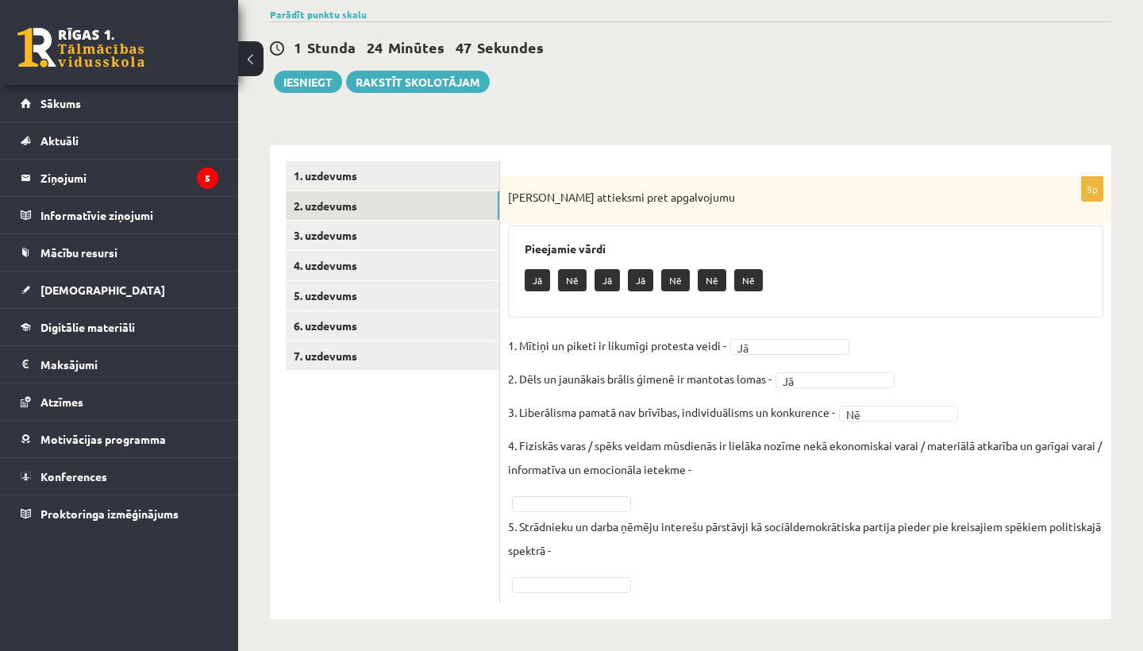
click at [852, 480] on fieldset "1. Mītiņi un piketi ir likumīgi protesta veidi - Jā ** 2. Dēls un jaunākais brā…" at bounding box center [805, 464] width 595 height 262
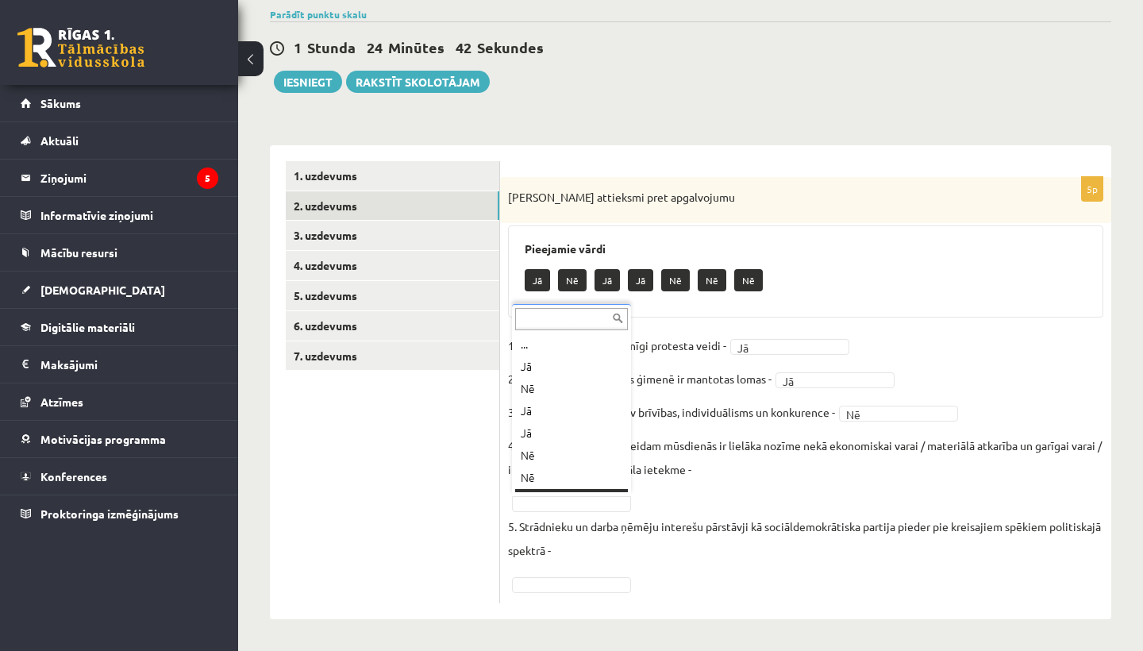
scroll to position [19, 0]
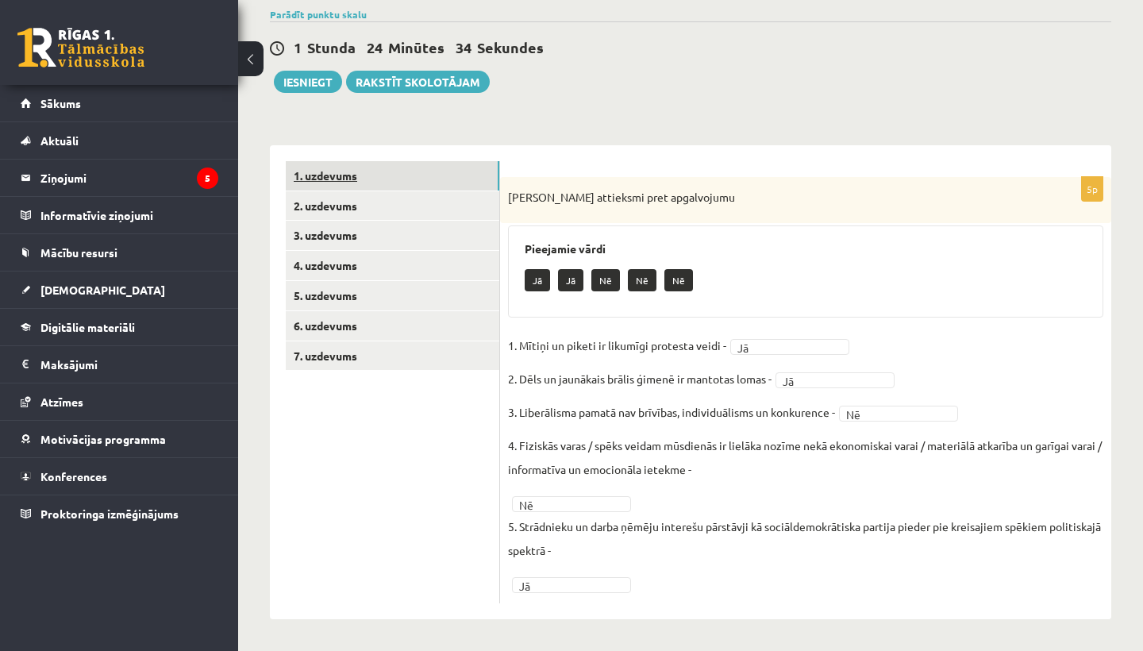
click at [425, 189] on link "1. uzdevums" at bounding box center [393, 175] width 214 height 29
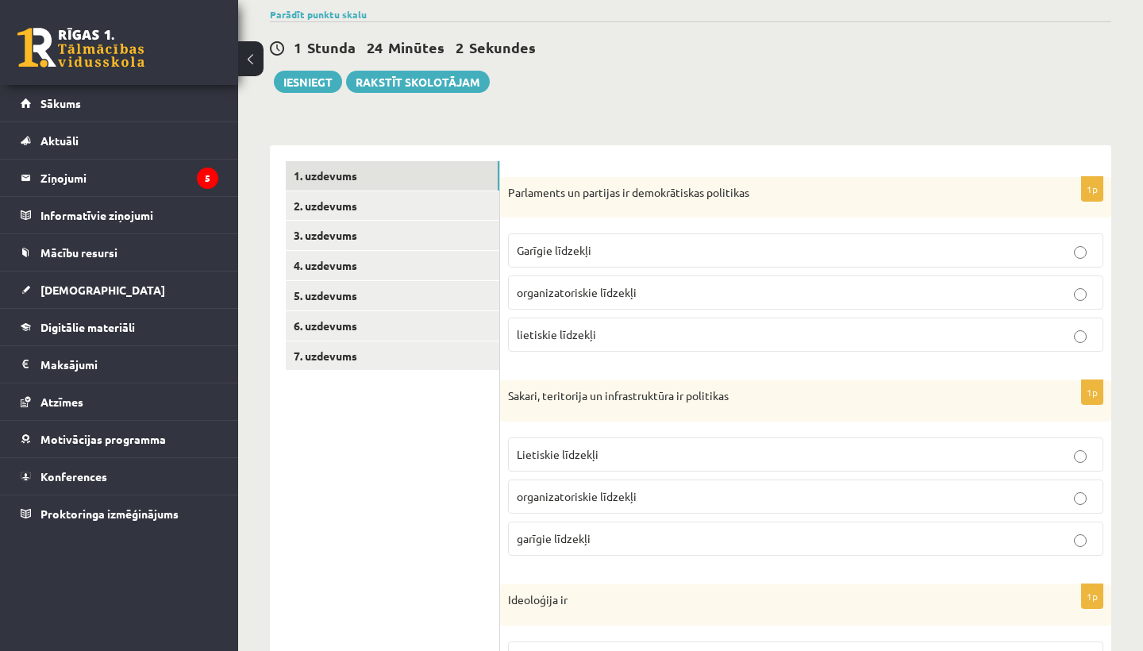
click at [532, 280] on label "organizatoriskie līdzekļi" at bounding box center [805, 292] width 595 height 34
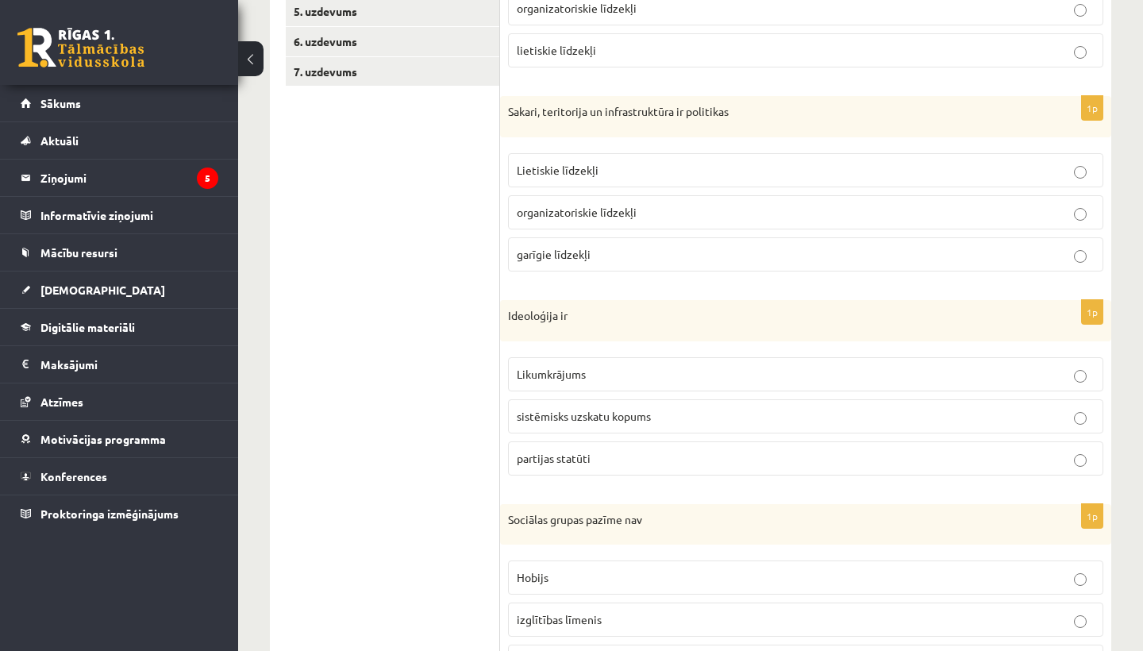
scroll to position [410, 0]
click at [549, 184] on label "Lietiskie līdzekļi" at bounding box center [805, 169] width 595 height 34
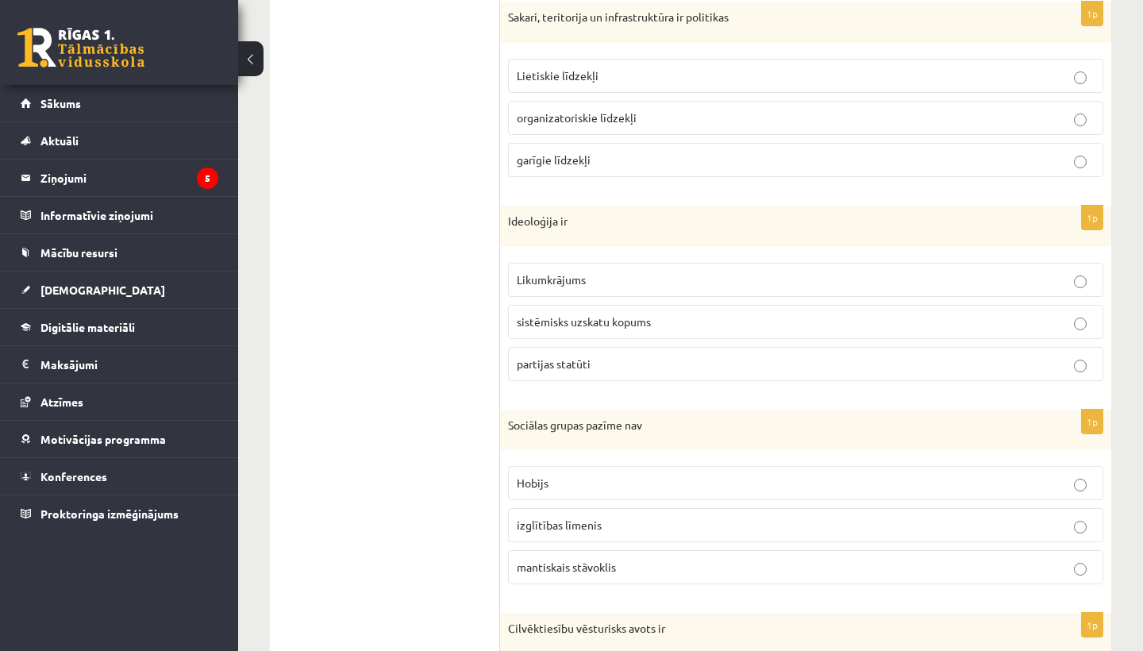
scroll to position [510, 0]
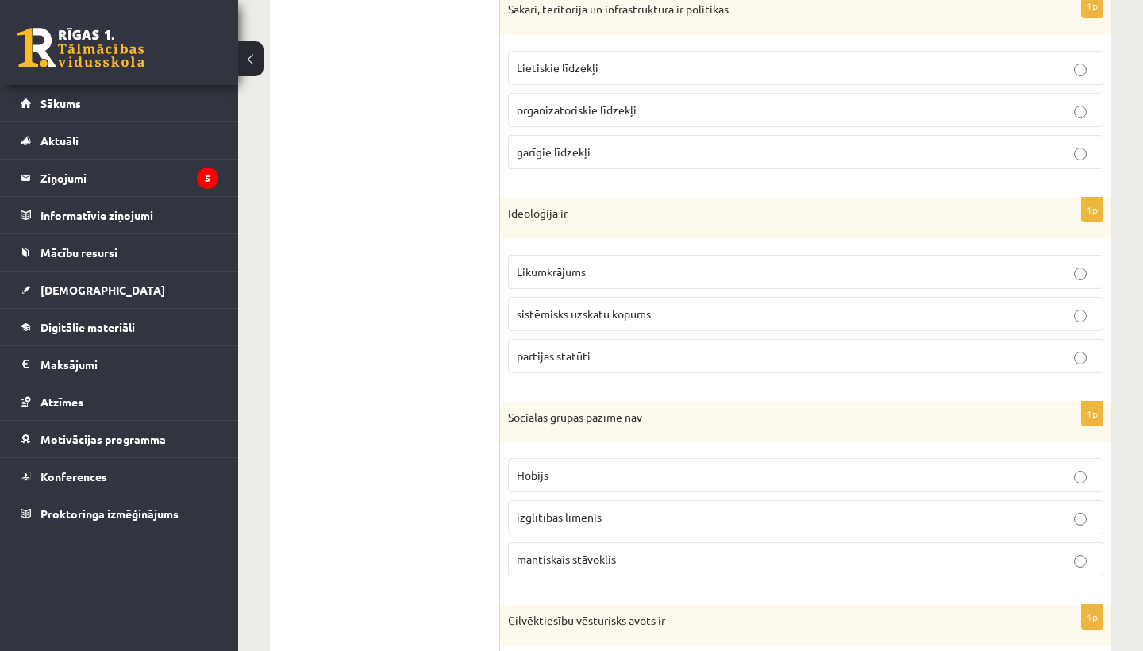
click at [561, 326] on label "sistēmisks uzskatu kopums" at bounding box center [805, 314] width 595 height 34
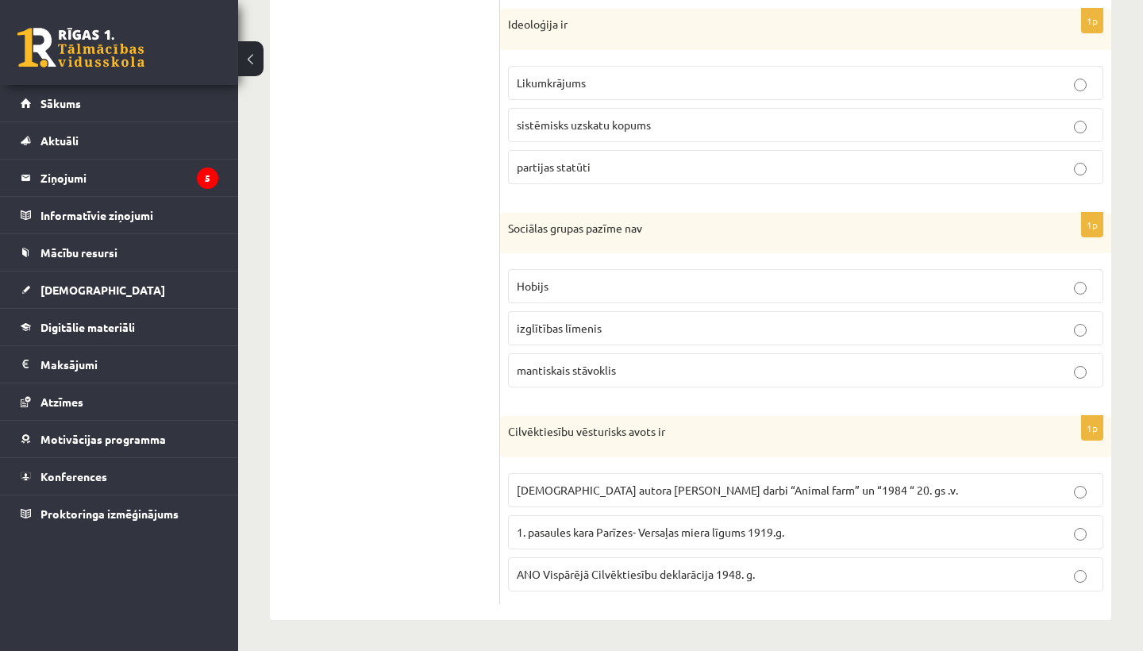
scroll to position [699, 0]
click at [545, 289] on span "Hobijs" at bounding box center [533, 286] width 32 height 14
click at [567, 568] on span "ANO Vispārējā Cilvēktiesību deklarācija 1948. g." at bounding box center [636, 575] width 238 height 14
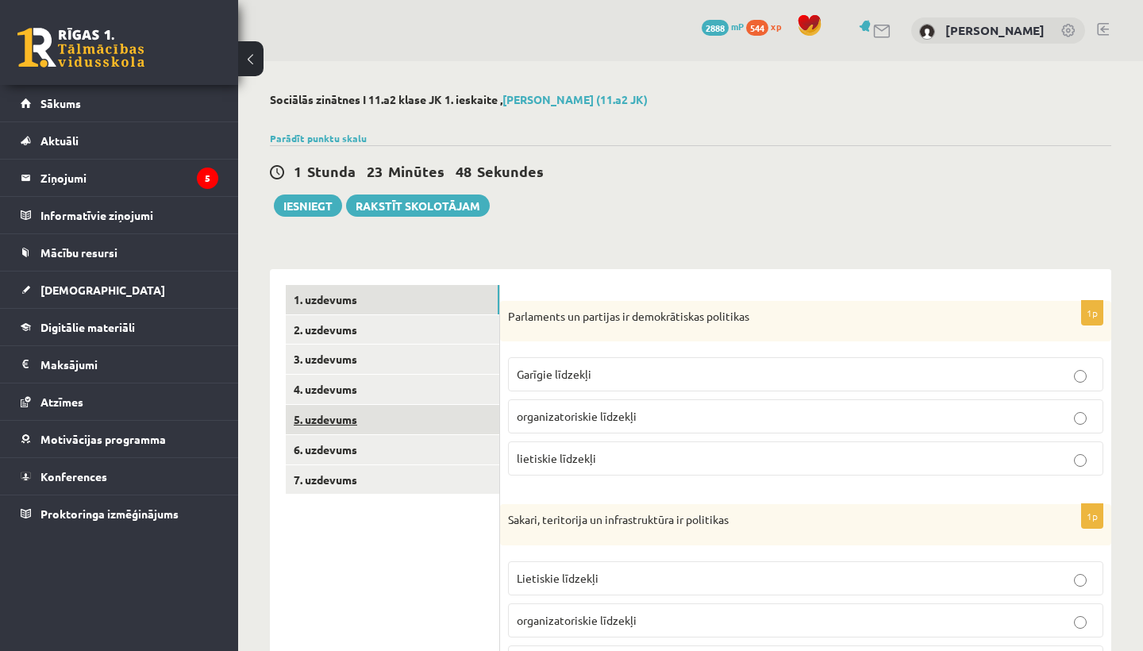
scroll to position [0, 0]
click at [438, 387] on link "4. uzdevums" at bounding box center [393, 389] width 214 height 29
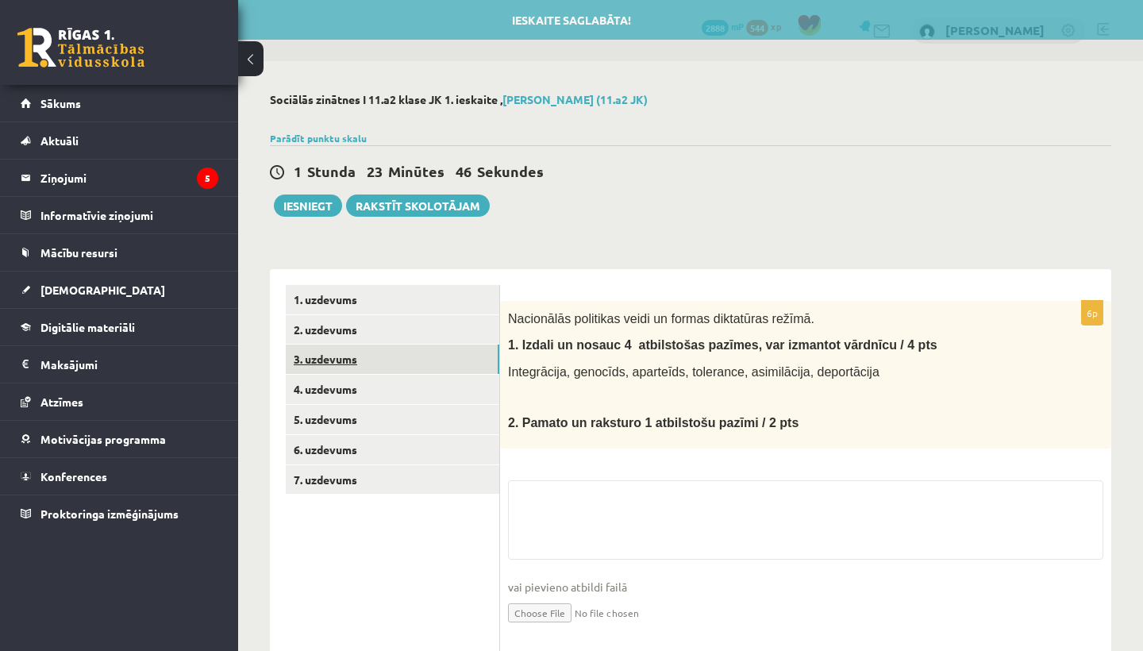
click at [433, 346] on link "3. uzdevums" at bounding box center [393, 359] width 214 height 29
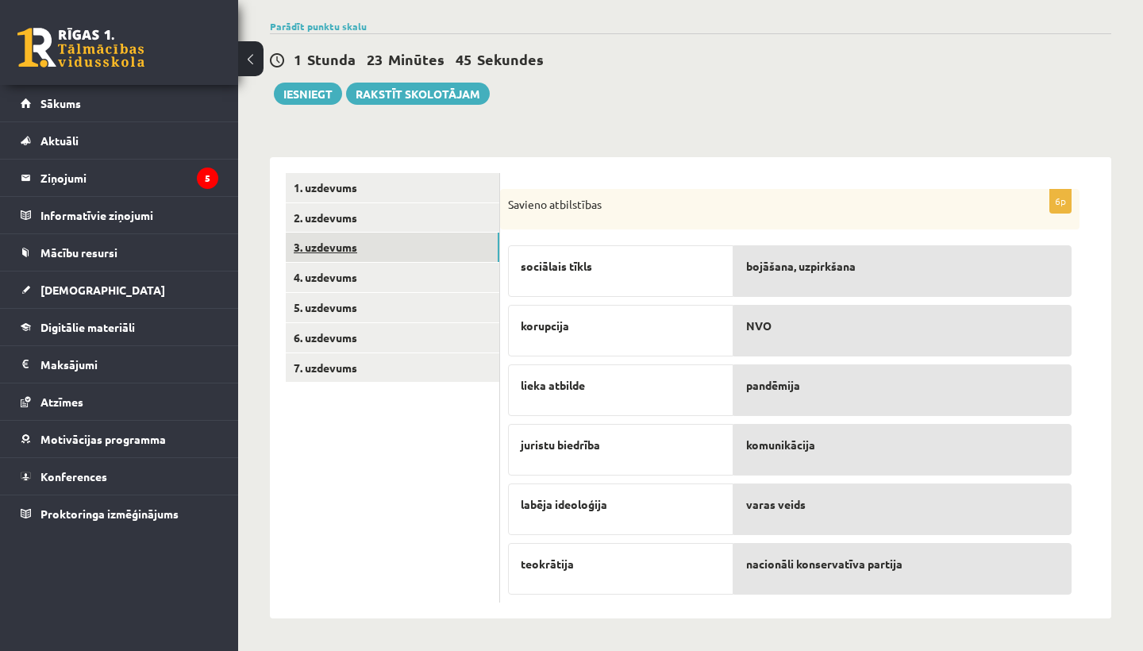
scroll to position [112, 0]
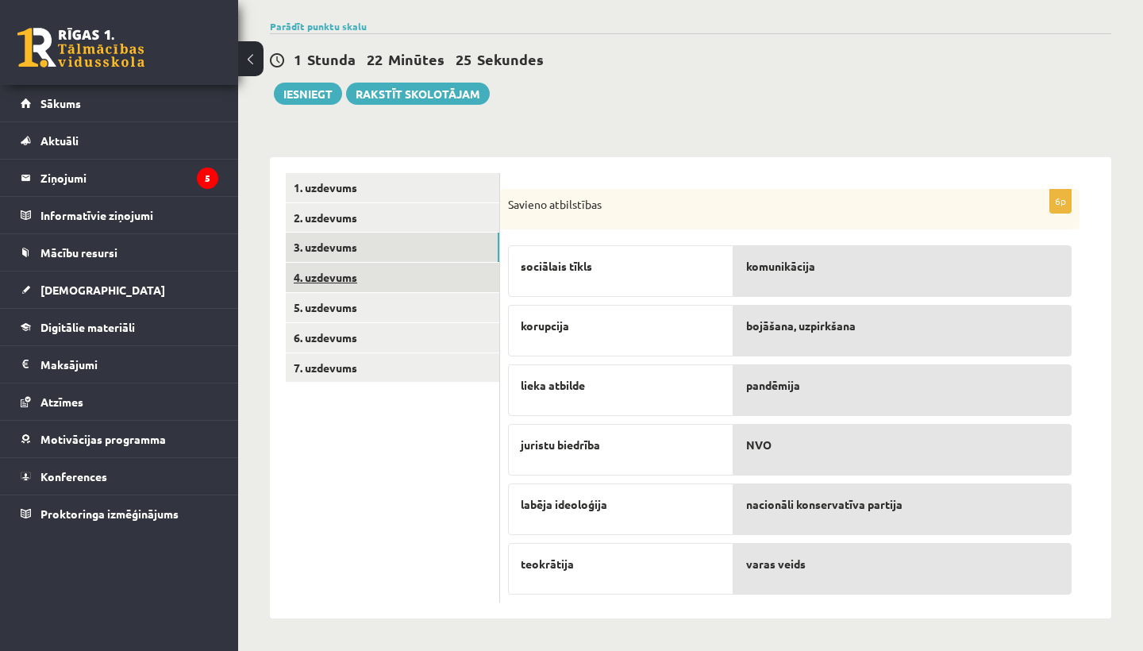
click at [463, 284] on link "4. uzdevums" at bounding box center [393, 277] width 214 height 29
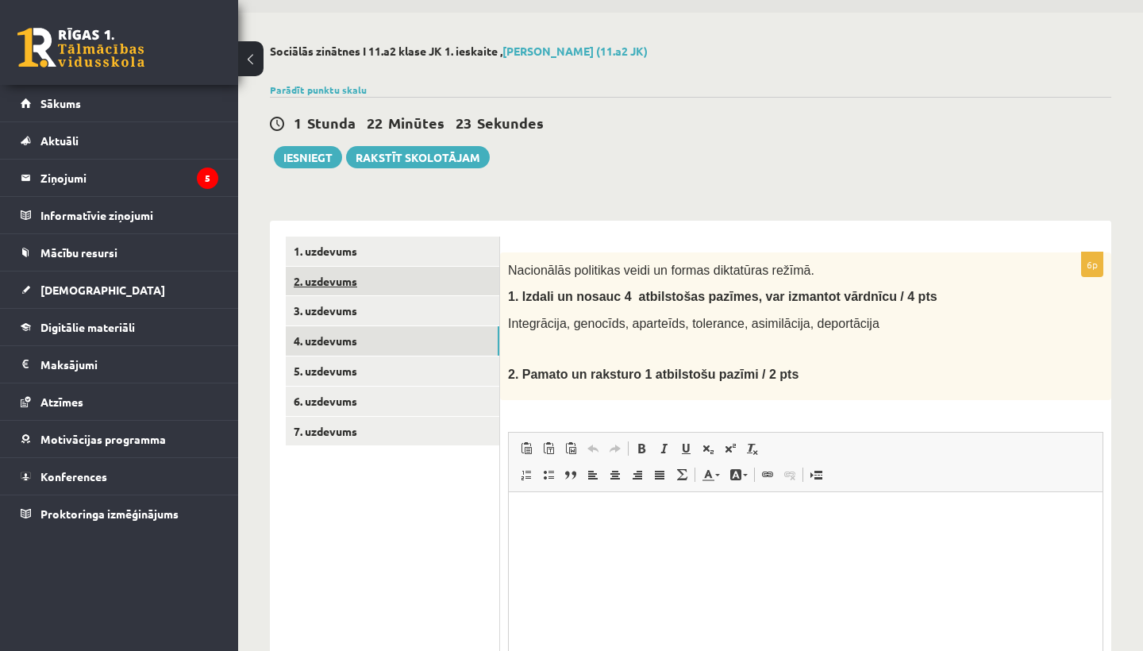
scroll to position [0, 0]
click at [544, 502] on html at bounding box center [806, 515] width 594 height 48
click at [671, 447] on link "Italic Keyboard shortcut Command+I" at bounding box center [663, 448] width 22 height 21
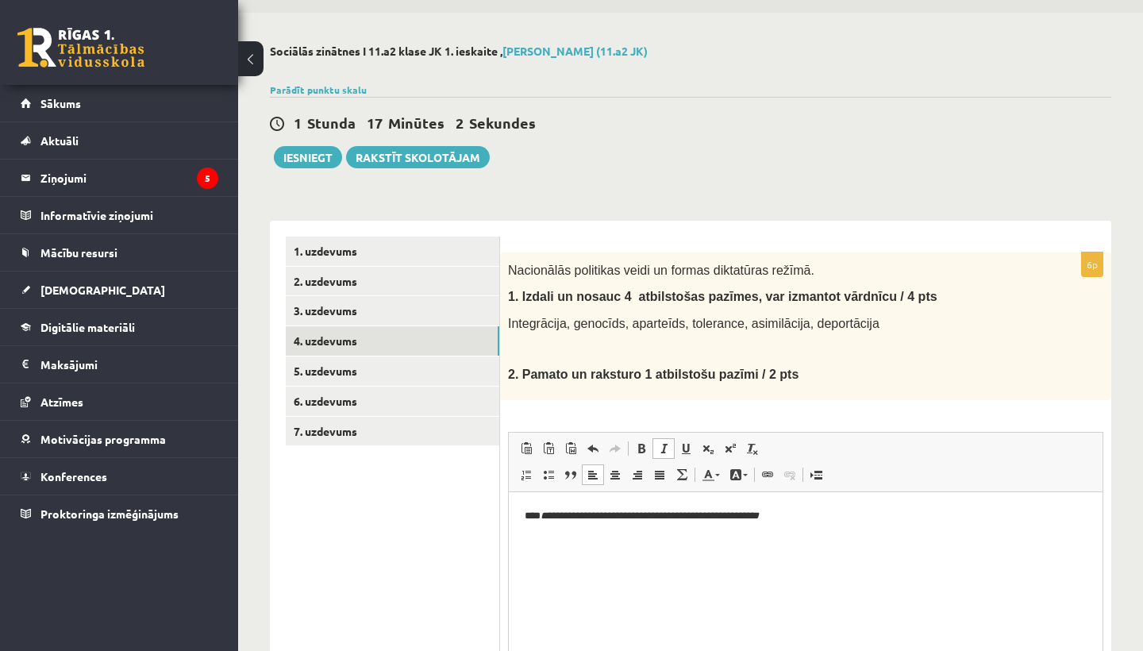
click at [818, 512] on p "**********" at bounding box center [806, 515] width 562 height 16
click at [683, 540] on icon "**********" at bounding box center [636, 541] width 222 height 10
click at [676, 543] on icon "**********" at bounding box center [636, 541] width 222 height 10
click at [845, 554] on html "**********" at bounding box center [806, 528] width 594 height 75
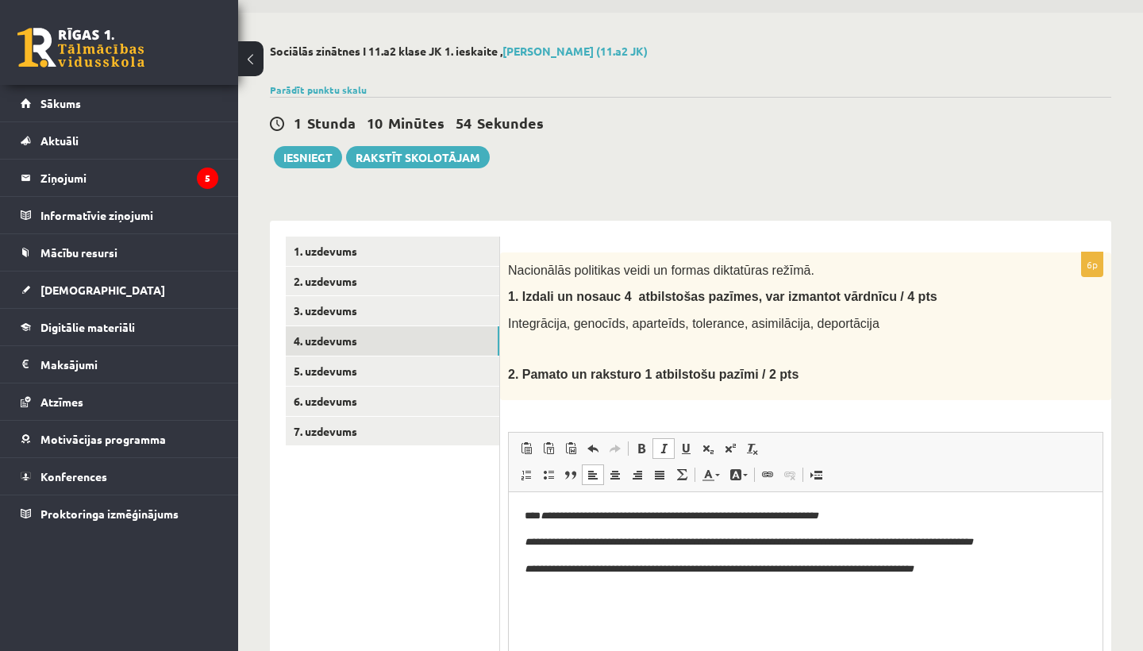
click at [853, 573] on p "**********" at bounding box center [806, 568] width 562 height 17
click at [858, 570] on icon "**********" at bounding box center [719, 568] width 389 height 10
click at [857, 570] on icon "**********" at bounding box center [719, 568] width 389 height 10
click at [1014, 554] on body "**********" at bounding box center [806, 542] width 562 height 70
click at [995, 565] on p "**********" at bounding box center [806, 568] width 562 height 17
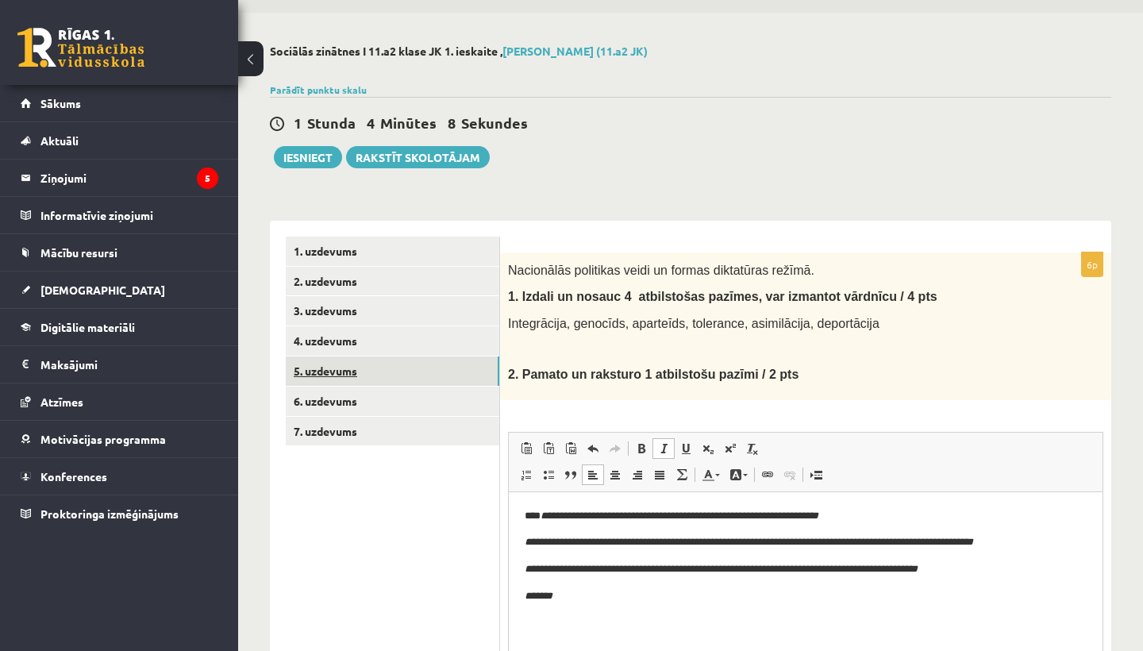
click at [489, 382] on link "5. uzdevums" at bounding box center [393, 370] width 214 height 29
click at [480, 380] on link "5. uzdevums" at bounding box center [393, 370] width 214 height 29
click at [391, 362] on link "5. uzdevums" at bounding box center [393, 370] width 214 height 29
click at [351, 368] on link "5. uzdevums" at bounding box center [393, 370] width 214 height 29
click at [349, 326] on link "4. uzdevums" at bounding box center [393, 340] width 214 height 29
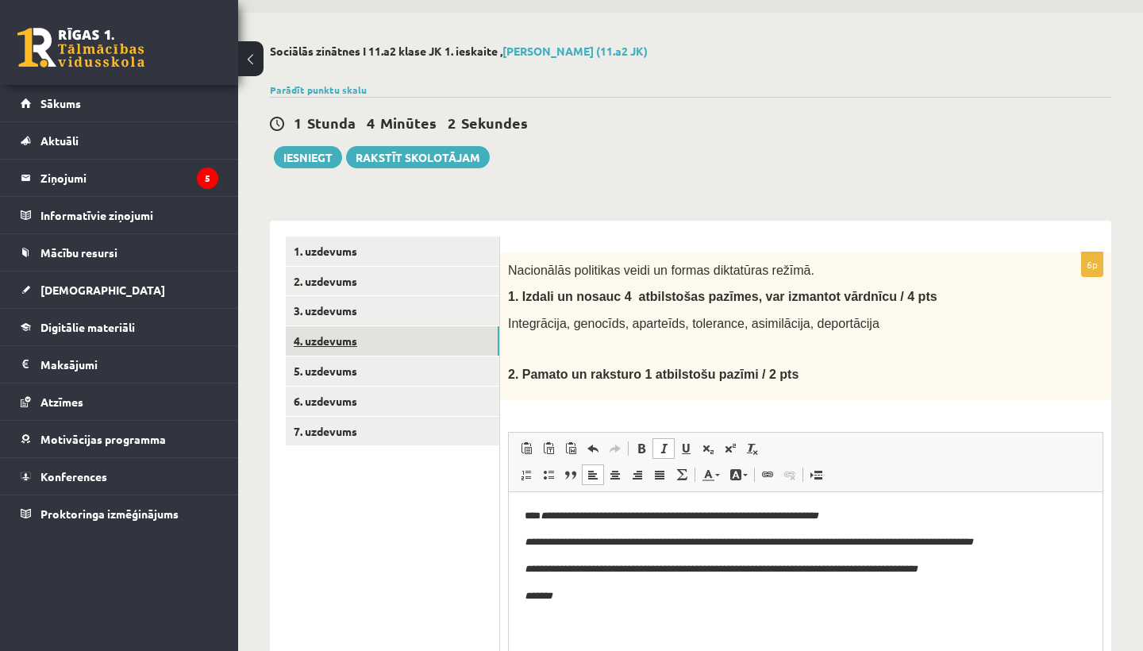
click at [349, 334] on link "4. uzdevums" at bounding box center [393, 340] width 214 height 29
click at [348, 398] on link "6. uzdevums" at bounding box center [393, 401] width 214 height 29
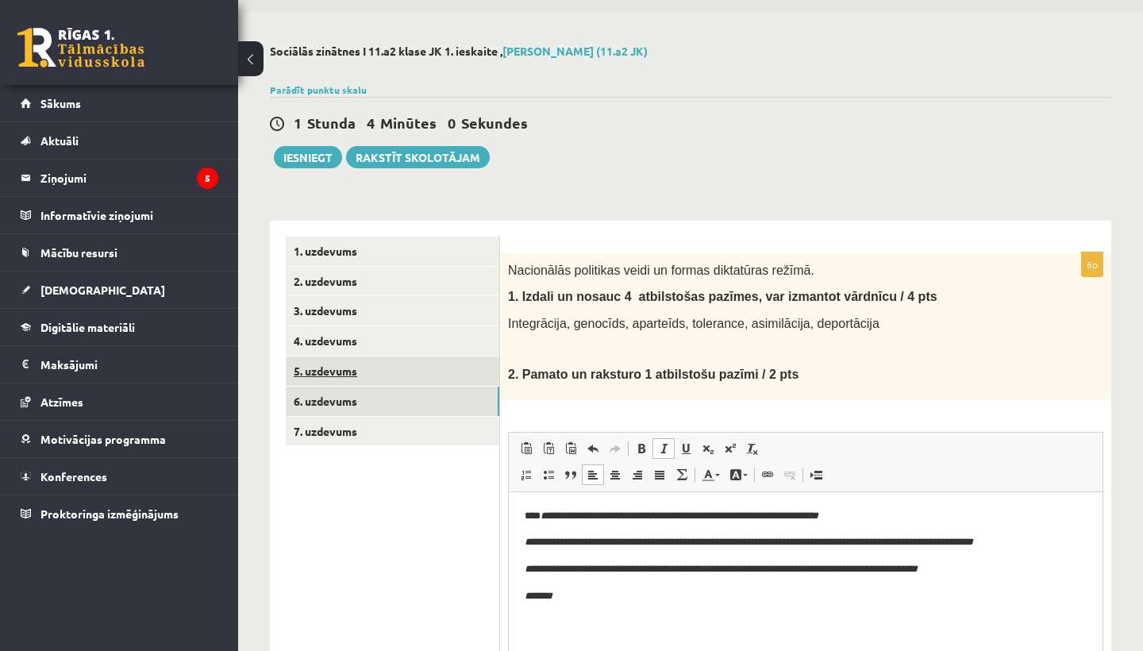
click at [346, 371] on link "5. uzdevums" at bounding box center [393, 370] width 214 height 29
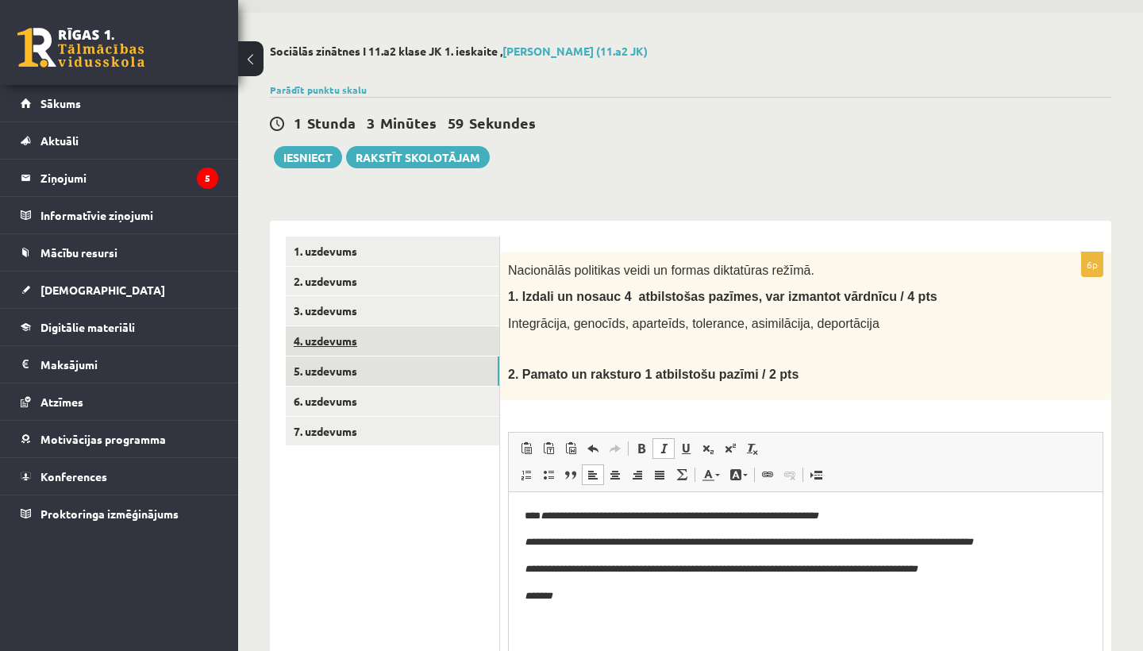
click at [348, 342] on link "4. uzdevums" at bounding box center [393, 340] width 214 height 29
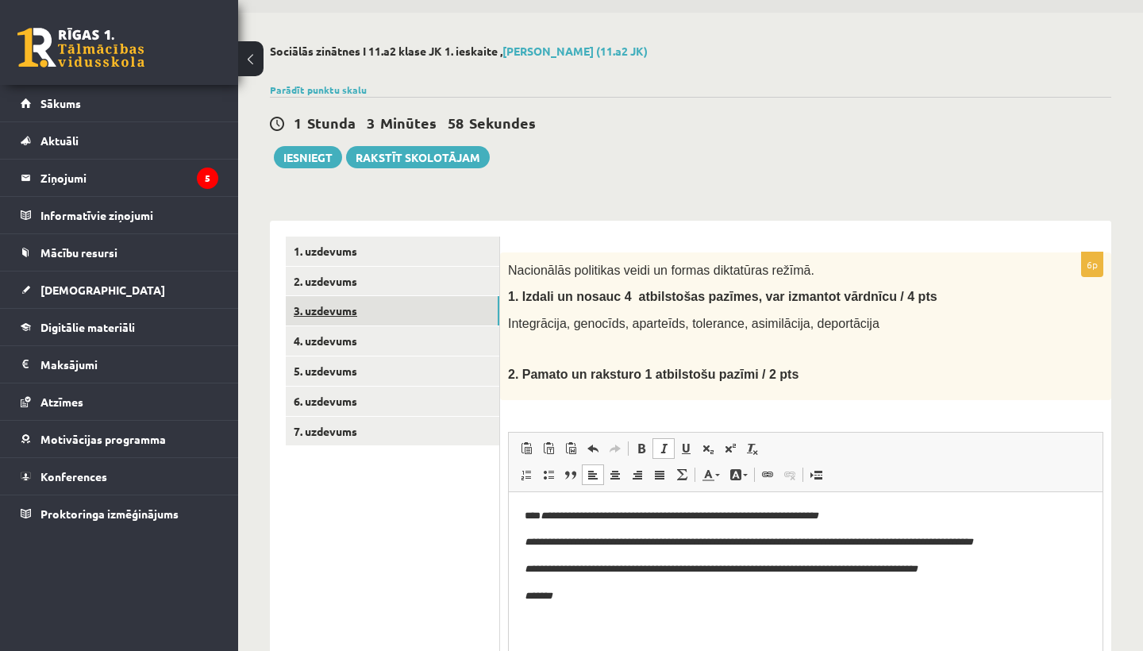
click at [349, 316] on link "3. uzdevums" at bounding box center [393, 310] width 214 height 29
click at [351, 284] on link "2. uzdevums" at bounding box center [393, 281] width 214 height 29
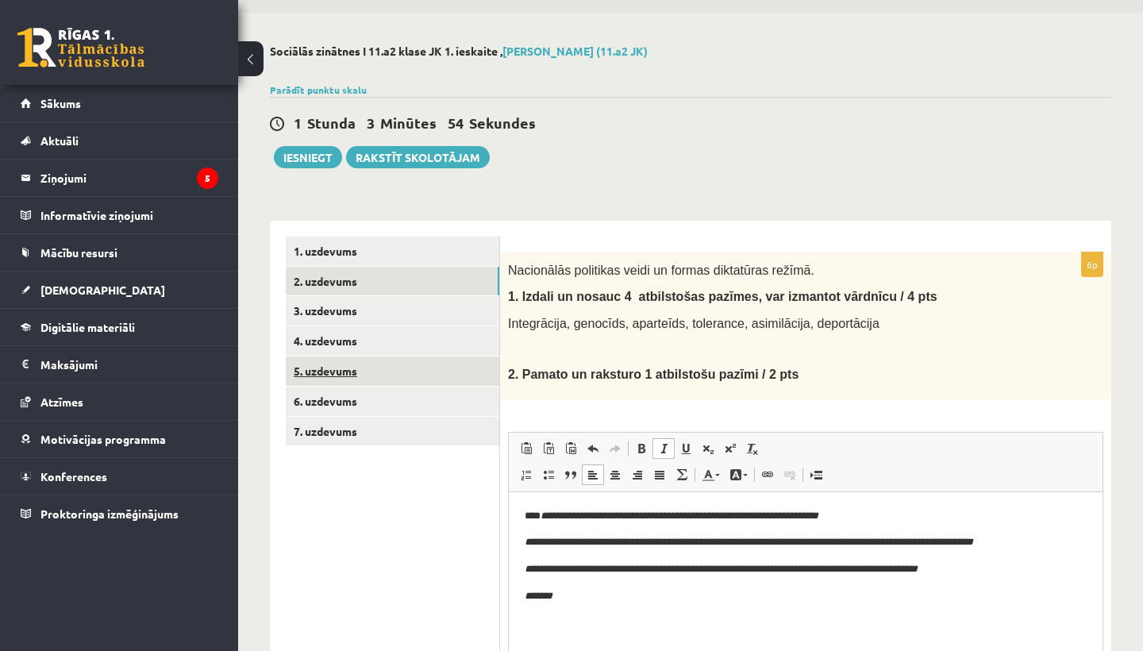
click at [417, 371] on link "5. uzdevums" at bounding box center [393, 370] width 214 height 29
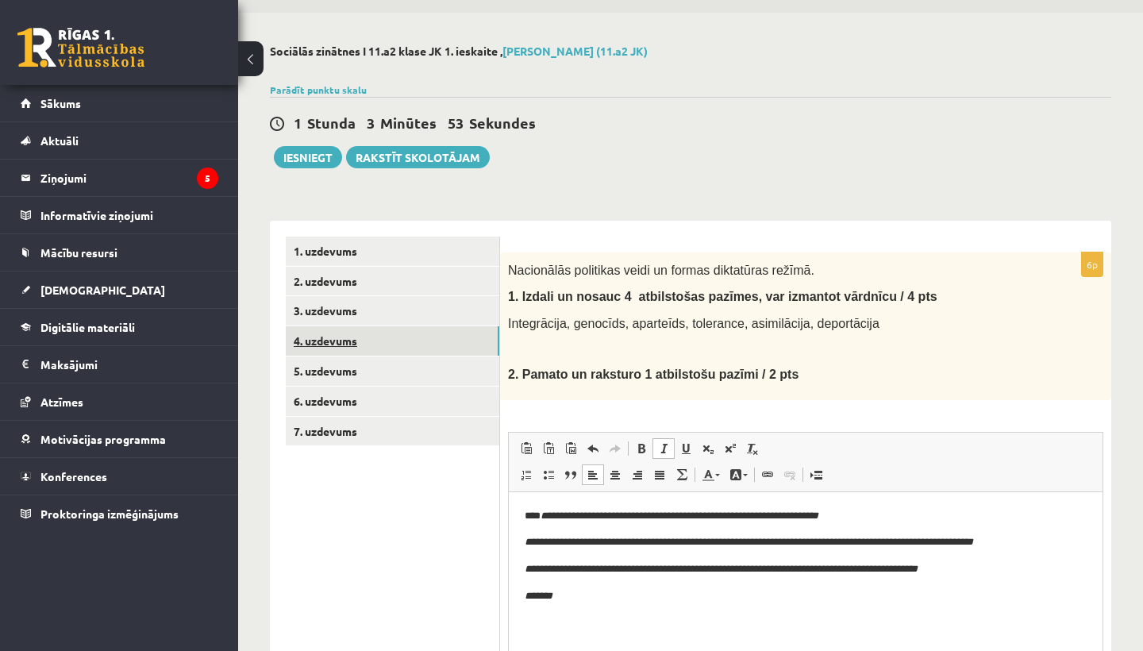
click at [418, 333] on link "4. uzdevums" at bounding box center [393, 340] width 214 height 29
click at [431, 278] on link "2. uzdevums" at bounding box center [393, 281] width 214 height 29
click at [432, 252] on link "1. uzdevums" at bounding box center [393, 251] width 214 height 29
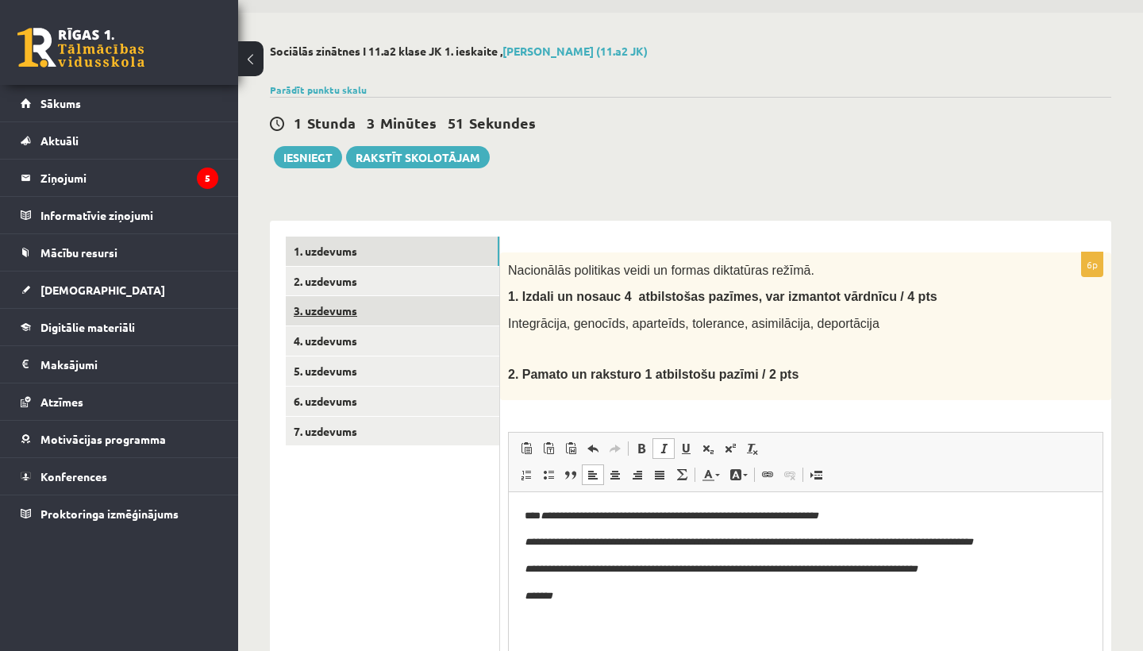
click at [434, 302] on link "3. uzdevums" at bounding box center [393, 310] width 214 height 29
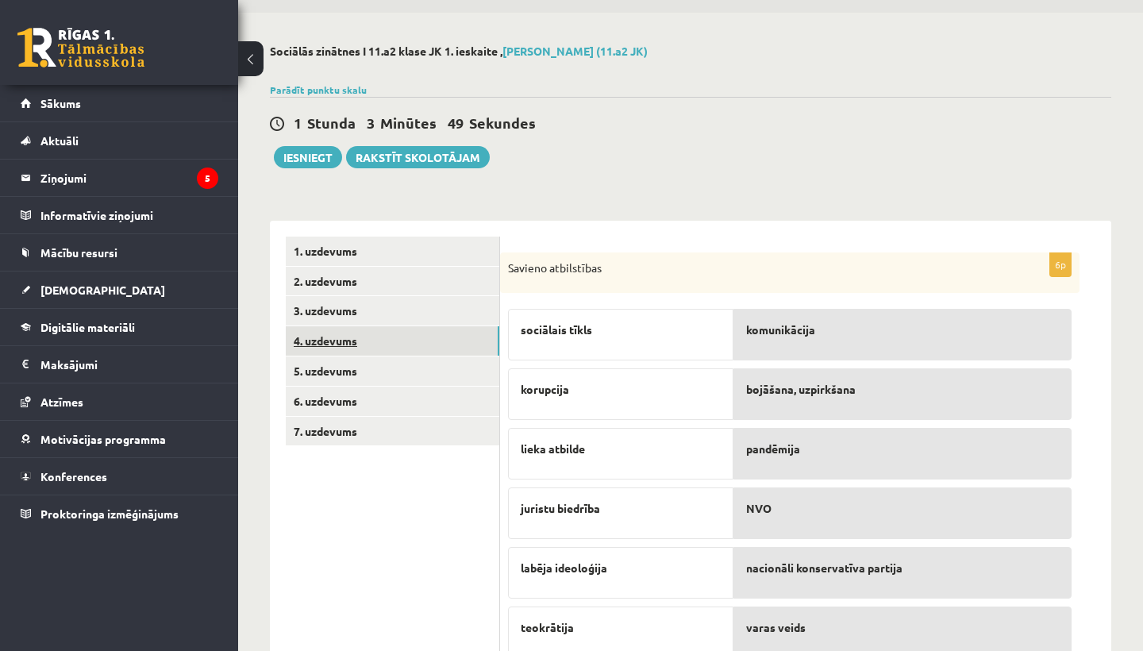
click at [362, 337] on link "4. uzdevums" at bounding box center [393, 340] width 214 height 29
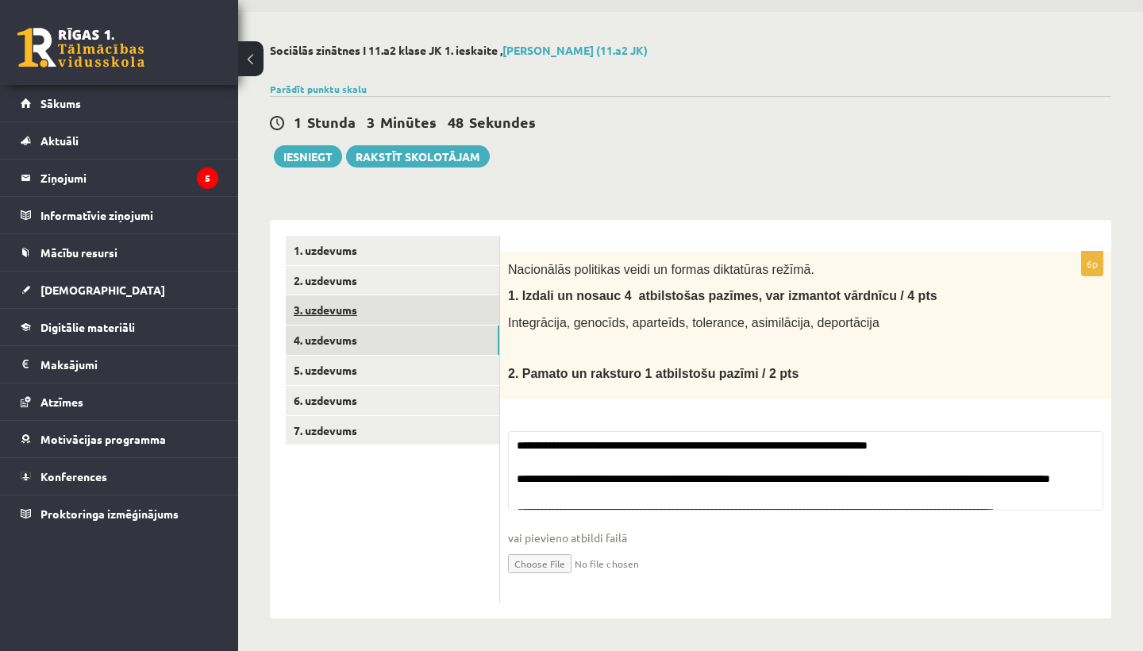
scroll to position [48, 0]
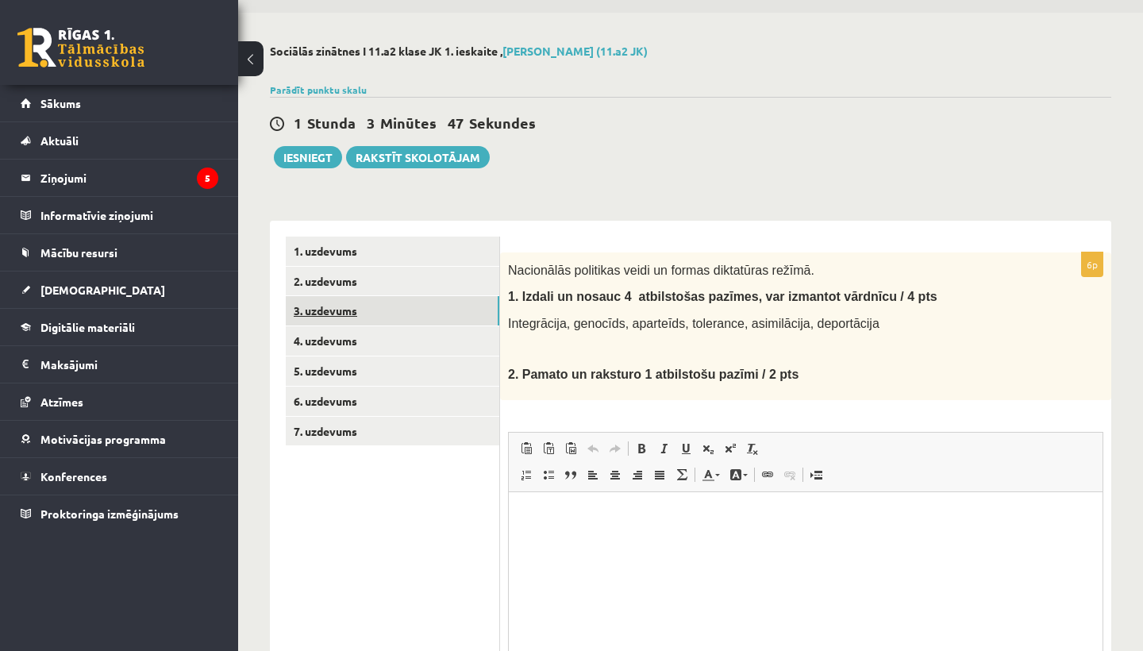
click at [365, 310] on link "3. uzdevums" at bounding box center [393, 310] width 214 height 29
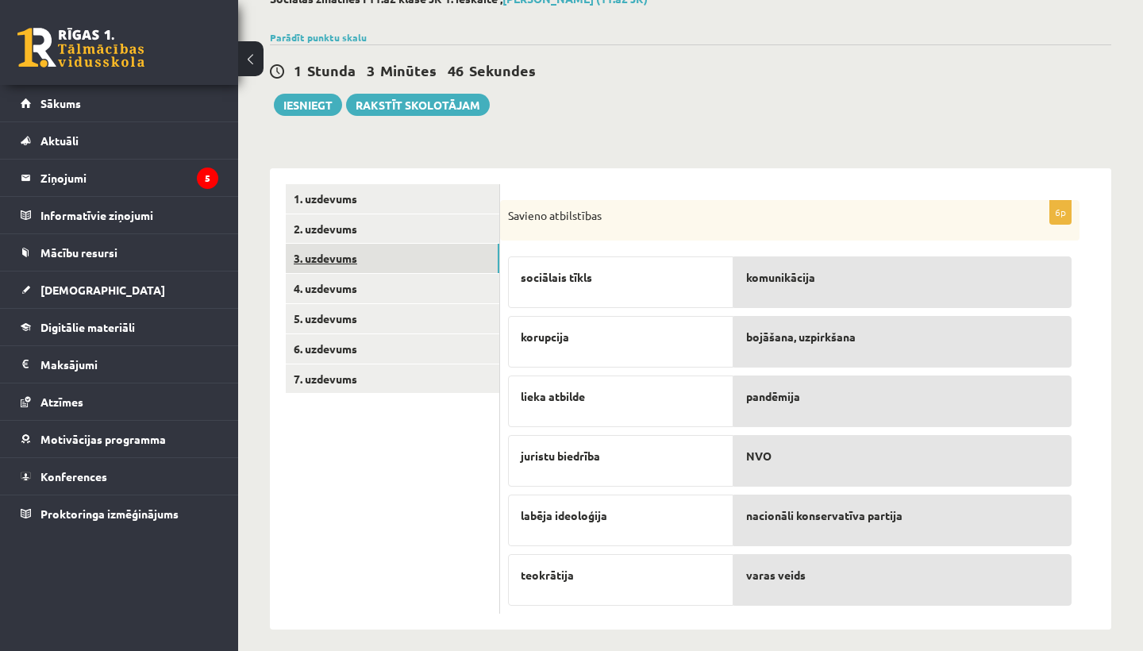
scroll to position [102, 0]
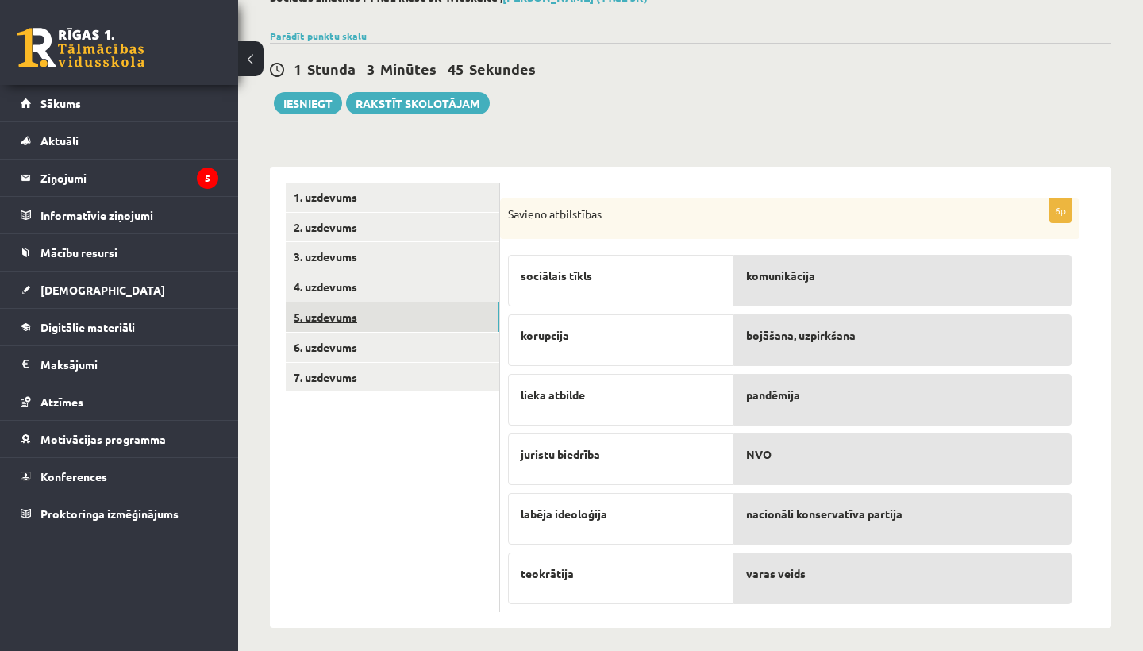
click at [364, 318] on link "5. uzdevums" at bounding box center [393, 316] width 214 height 29
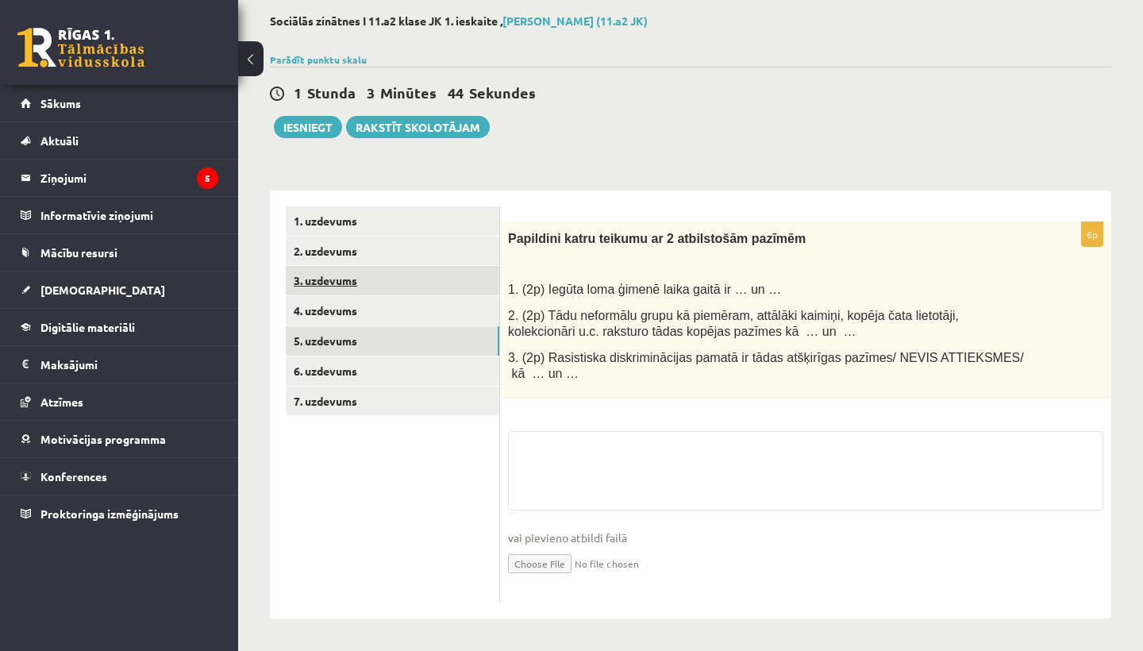
scroll to position [80, 0]
click at [364, 316] on link "4. uzdevums" at bounding box center [393, 310] width 214 height 29
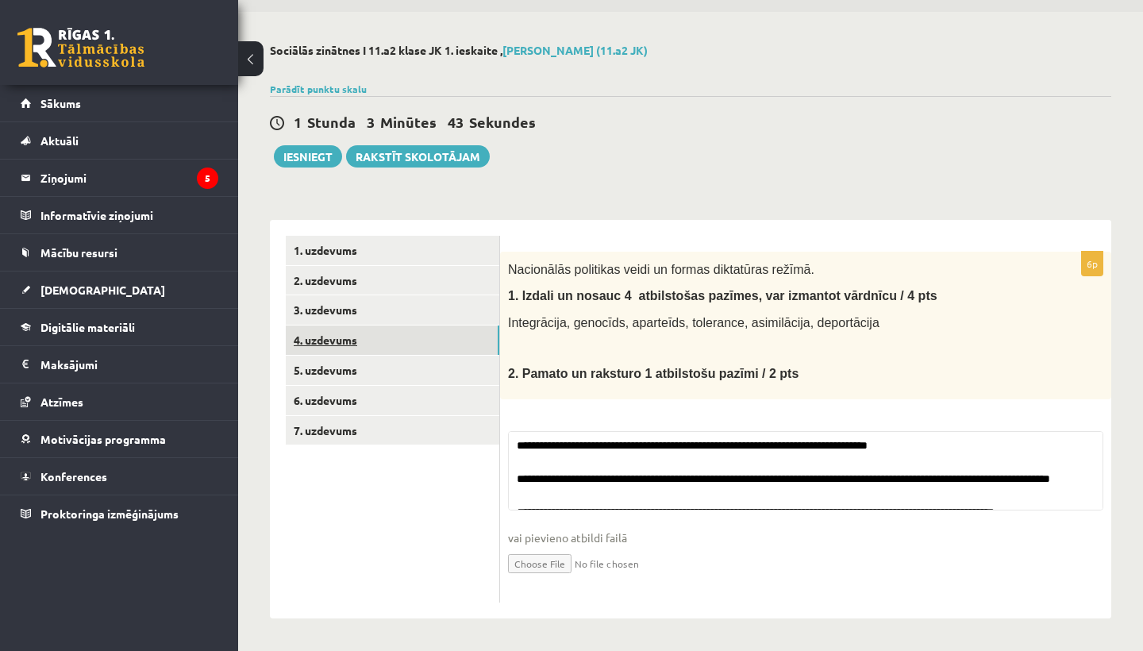
scroll to position [48, 0]
click at [364, 366] on link "5. uzdevums" at bounding box center [393, 370] width 214 height 29
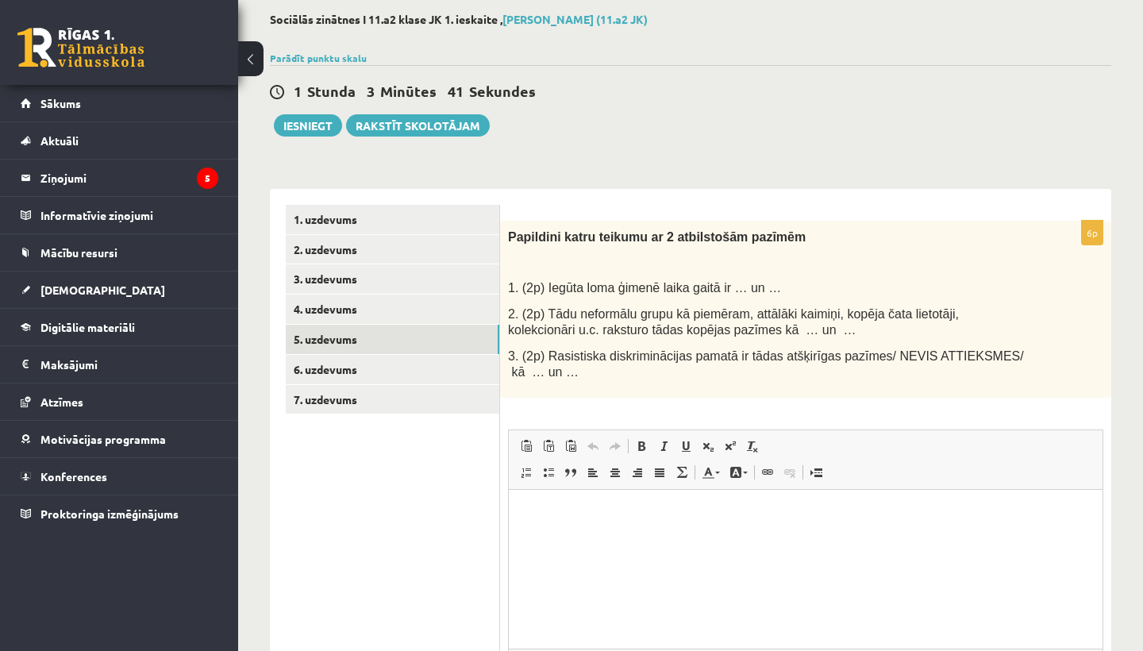
scroll to position [0, 0]
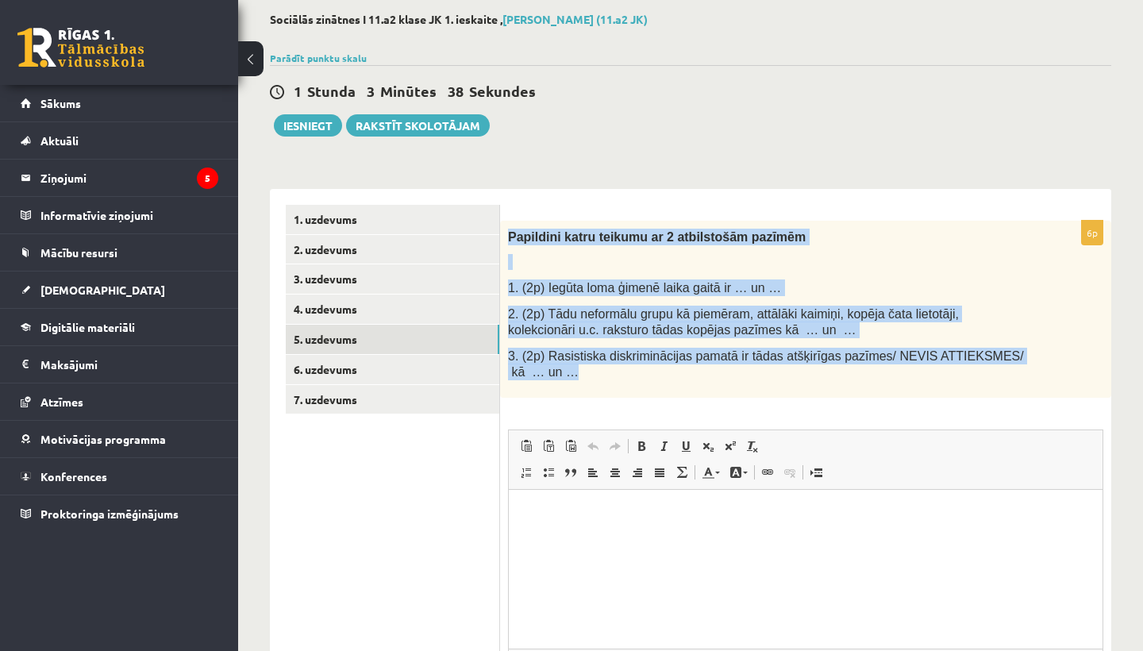
drag, startPoint x: 510, startPoint y: 238, endPoint x: 672, endPoint y: 376, distance: 213.4
click at [672, 376] on div "Papildini katru teikumu ar 2 atbilstošām pazīmēm 1. (2p) Iegūta loma ģimenē lai…" at bounding box center [805, 309] width 611 height 177
click at [465, 374] on link "6. uzdevums" at bounding box center [393, 369] width 214 height 29
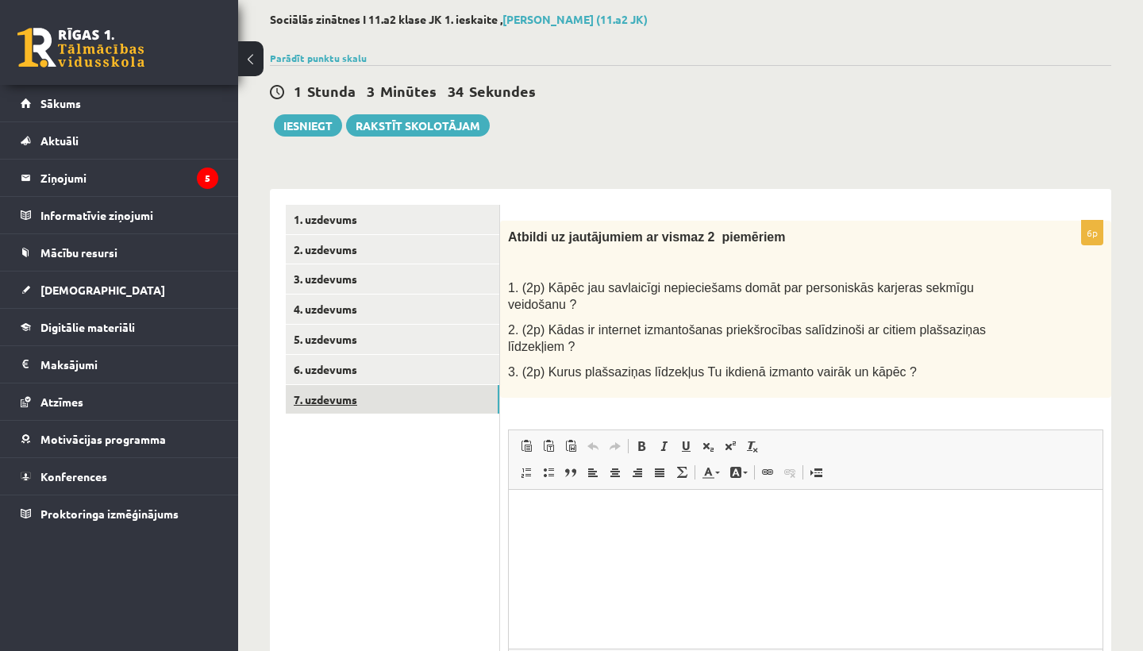
click at [433, 389] on link "7. uzdevums" at bounding box center [393, 399] width 214 height 29
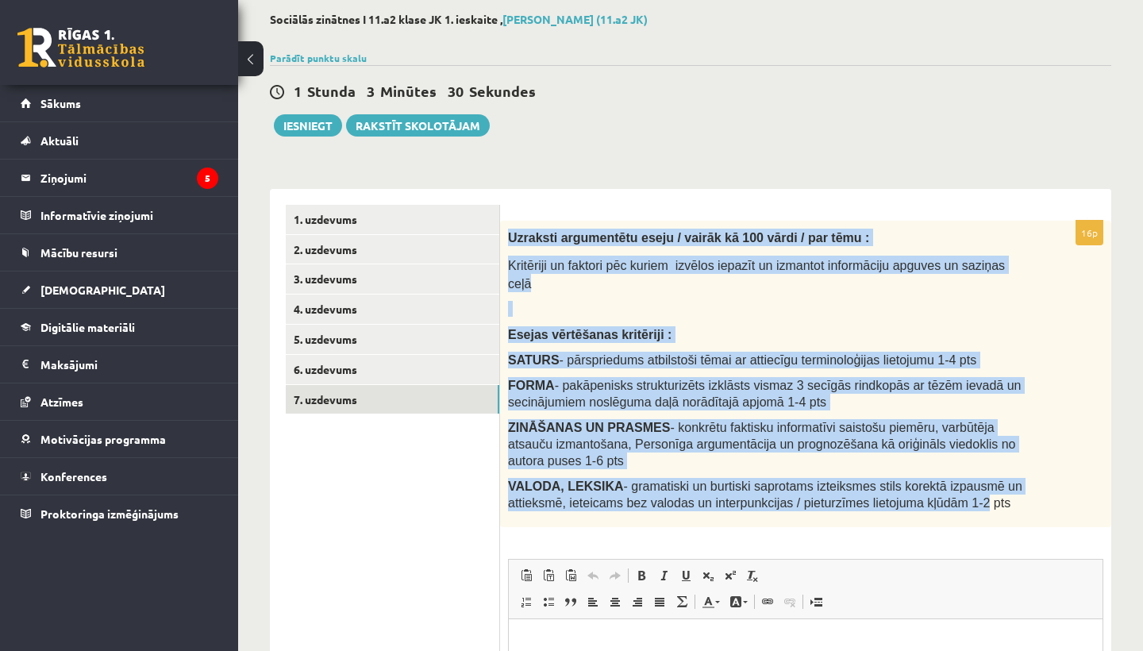
drag, startPoint x: 510, startPoint y: 237, endPoint x: 993, endPoint y: 508, distance: 554.4
click at [993, 508] on div "Uzraksti argumentētu eseju / vairāk kā 100 vārdi / par tēmu : Kritēriji un fakt…" at bounding box center [805, 374] width 611 height 307
drag, startPoint x: 1018, startPoint y: 515, endPoint x: 506, endPoint y: 219, distance: 590.8
click at [507, 219] on div "16p Uzraksti argumentētu eseju / vairāk kā 100 vārdi / par tēmu : Kritēriji un …" at bounding box center [805, 547] width 611 height 717
copy div "Uzraksti argumentētu eseju / vairāk kā 100 vārdi / par tēmu : Kritēriji un fakt…"
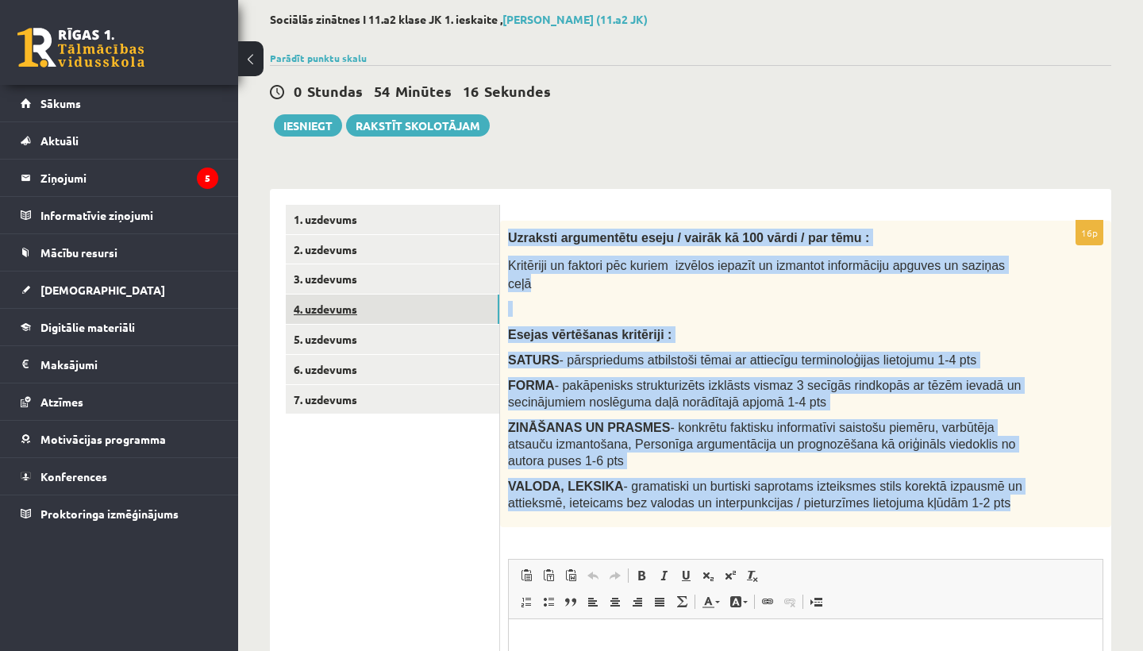
click at [354, 318] on link "4. uzdevums" at bounding box center [393, 308] width 214 height 29
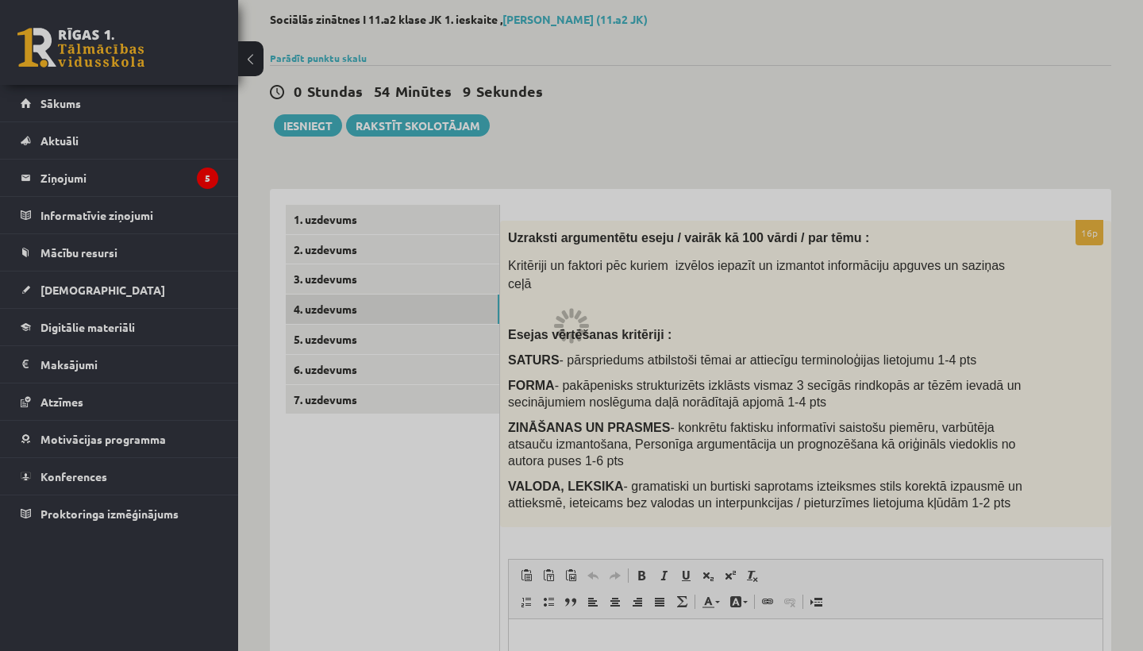
click at [384, 339] on div at bounding box center [571, 325] width 1143 height 651
click at [391, 296] on div at bounding box center [571, 325] width 1143 height 651
click at [465, 425] on div at bounding box center [571, 325] width 1143 height 651
click at [459, 394] on div at bounding box center [571, 325] width 1143 height 651
click at [210, 112] on div at bounding box center [571, 325] width 1143 height 651
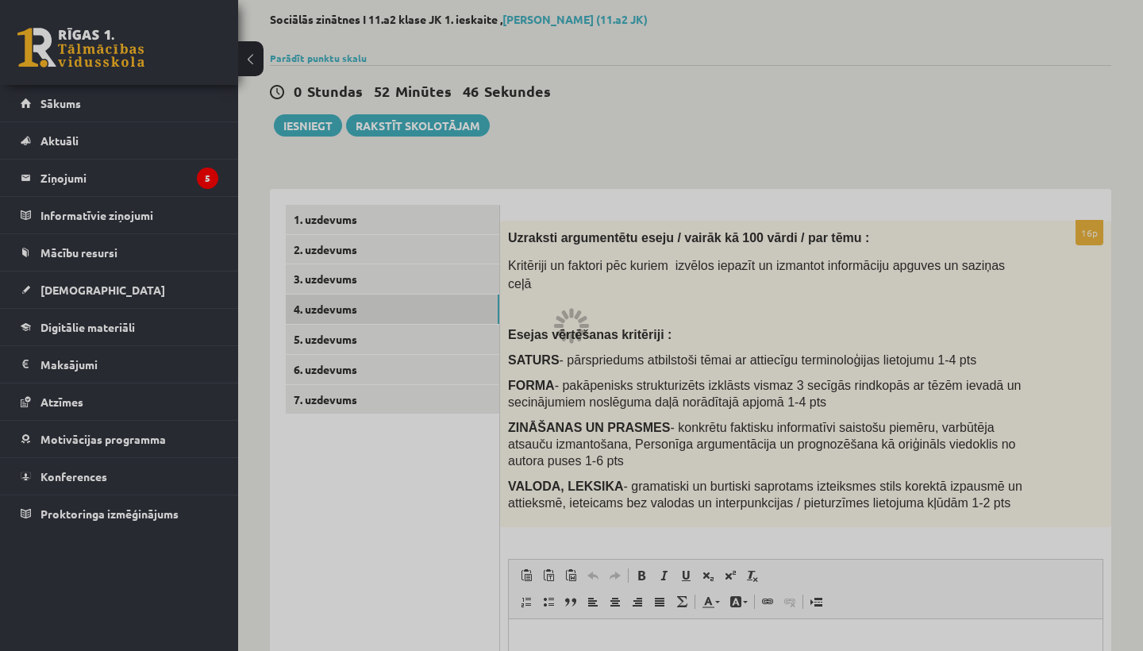
click at [198, 198] on div at bounding box center [571, 325] width 1143 height 651
click at [359, 359] on div at bounding box center [571, 325] width 1143 height 651
click at [347, 418] on div at bounding box center [571, 325] width 1143 height 651
